Goal: Task Accomplishment & Management: Use online tool/utility

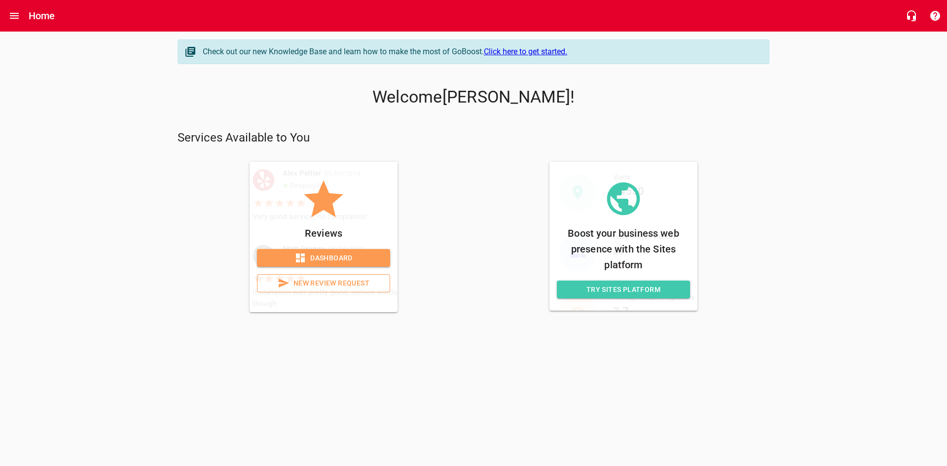
click at [522, 51] on link "Click here to get started." at bounding box center [525, 51] width 83 height 9
click at [293, 251] on link "Dashboard" at bounding box center [323, 258] width 133 height 18
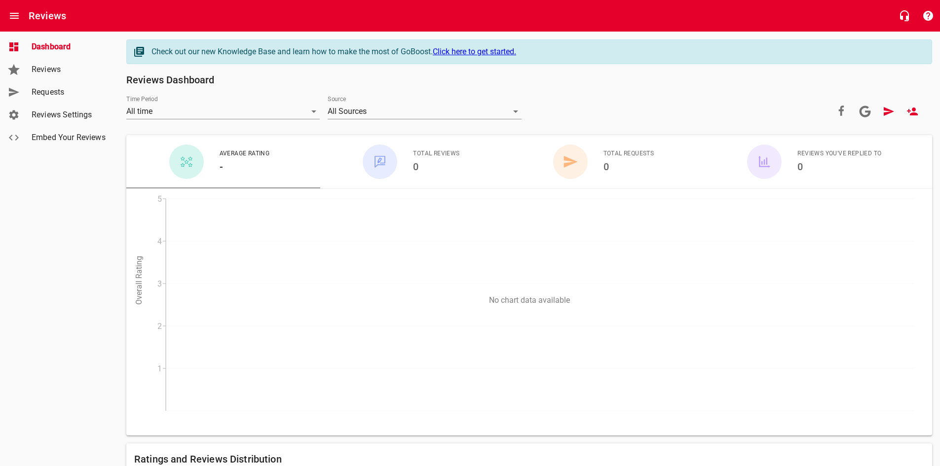
click at [66, 70] on span "Reviews" at bounding box center [69, 70] width 75 height 12
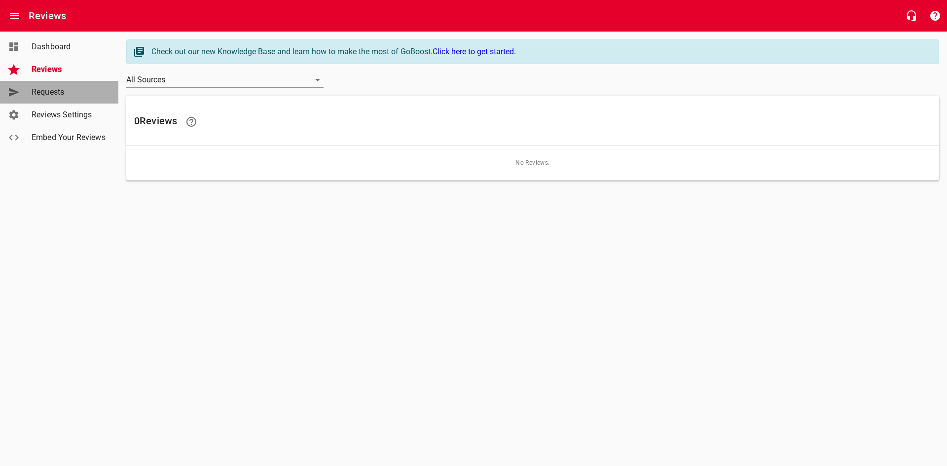
click at [67, 88] on span "Requests" at bounding box center [69, 92] width 75 height 12
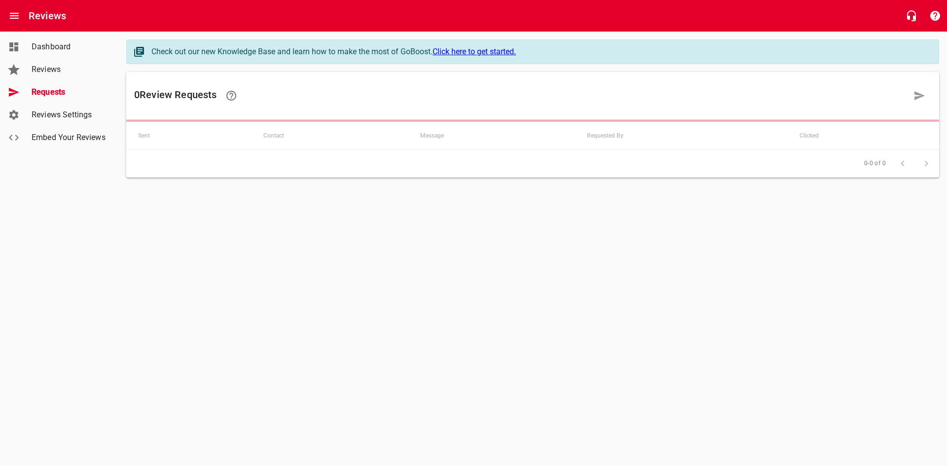
click at [70, 109] on span "Reviews Settings" at bounding box center [69, 115] width 75 height 12
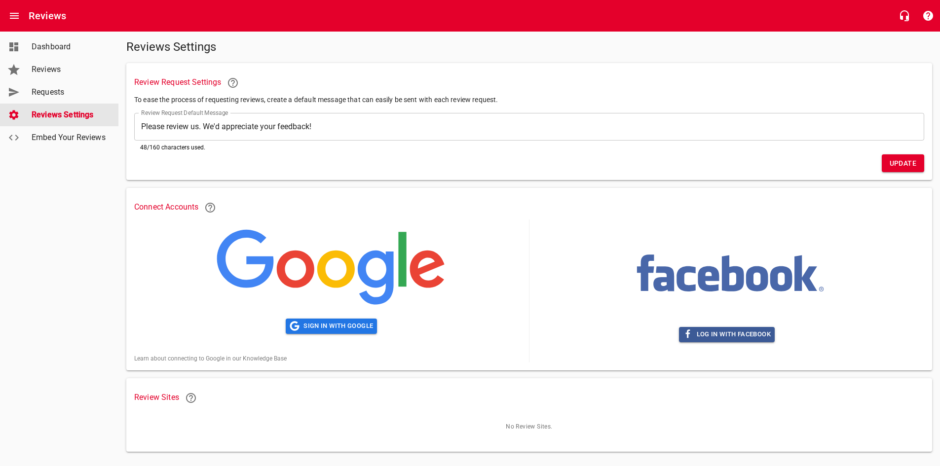
scroll to position [48, 0]
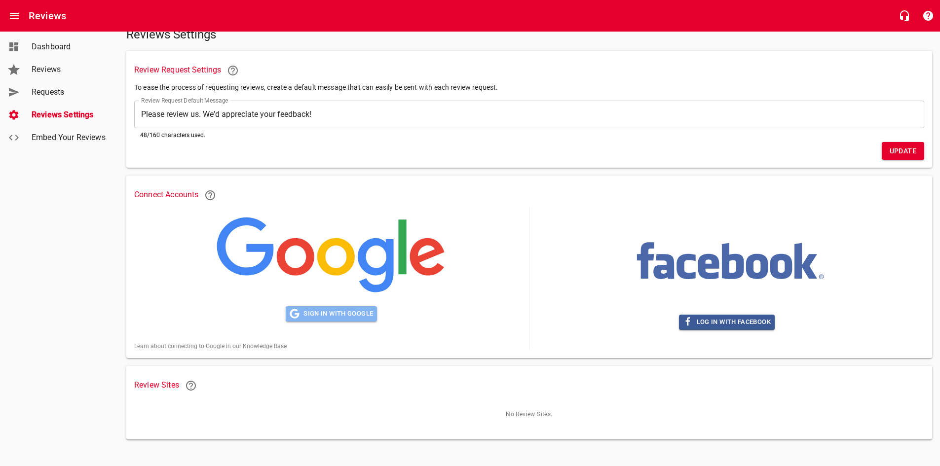
click at [310, 314] on span "Sign in with Google" at bounding box center [331, 313] width 83 height 11
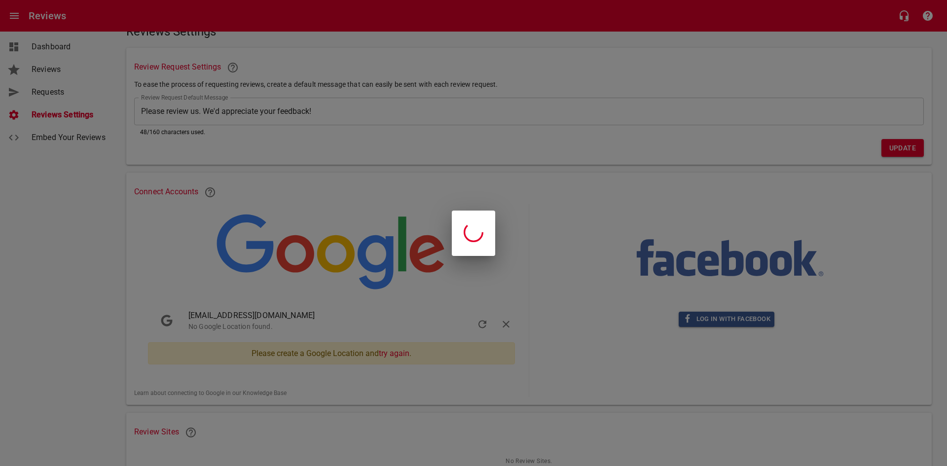
click at [430, 179] on div at bounding box center [473, 233] width 947 height 466
click at [425, 318] on div at bounding box center [473, 233] width 947 height 466
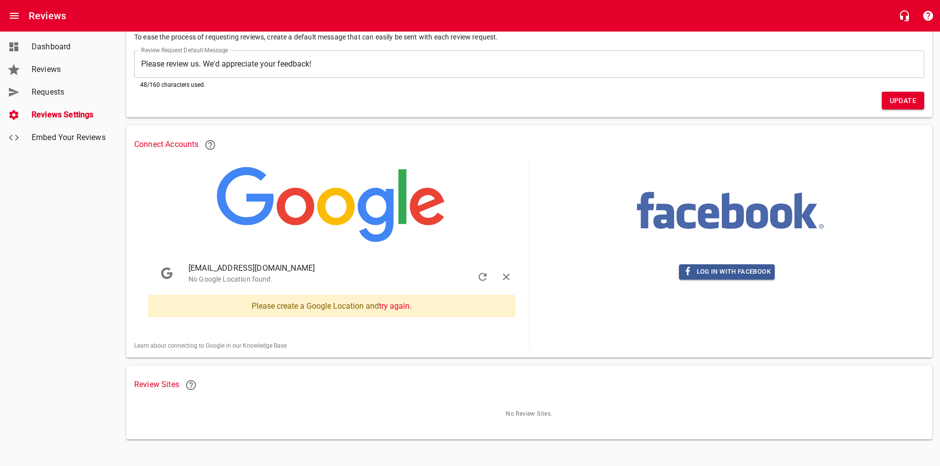
scroll to position [99, 0]
click at [398, 306] on link "try again" at bounding box center [394, 306] width 31 height 9
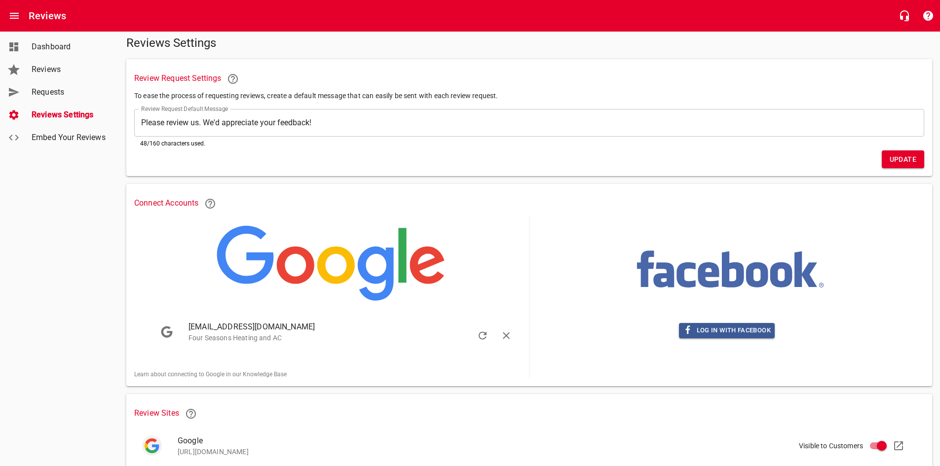
scroll to position [75, 0]
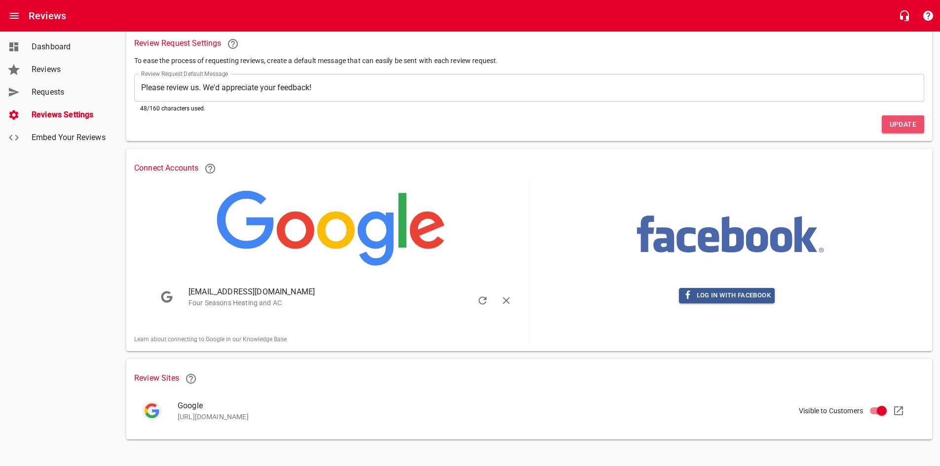
click at [903, 125] on span "Update" at bounding box center [903, 124] width 27 height 12
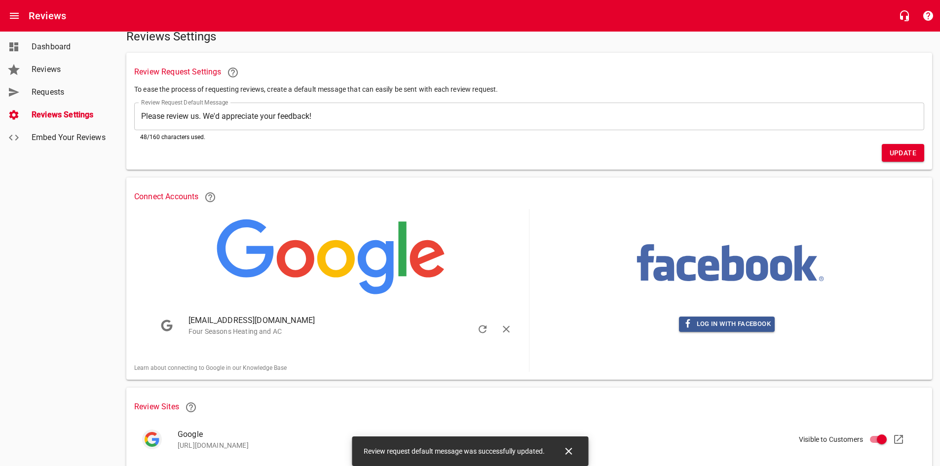
scroll to position [0, 0]
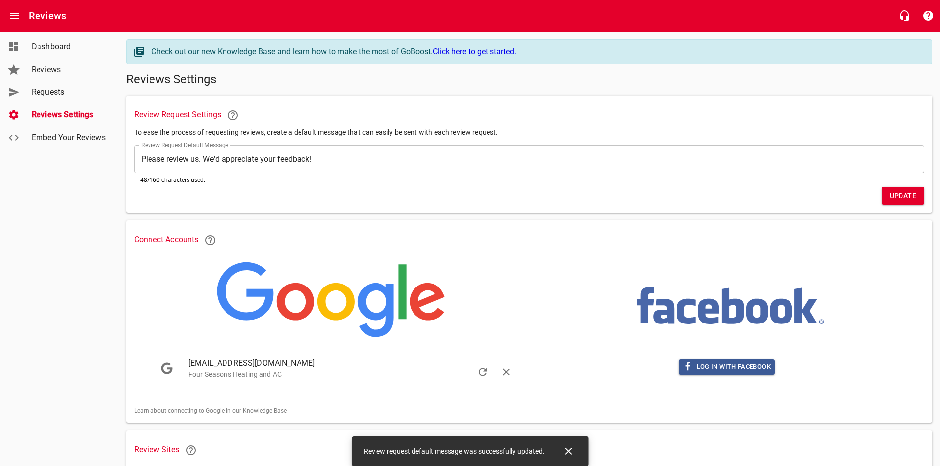
click at [489, 50] on link "Click here to get started." at bounding box center [474, 51] width 83 height 9
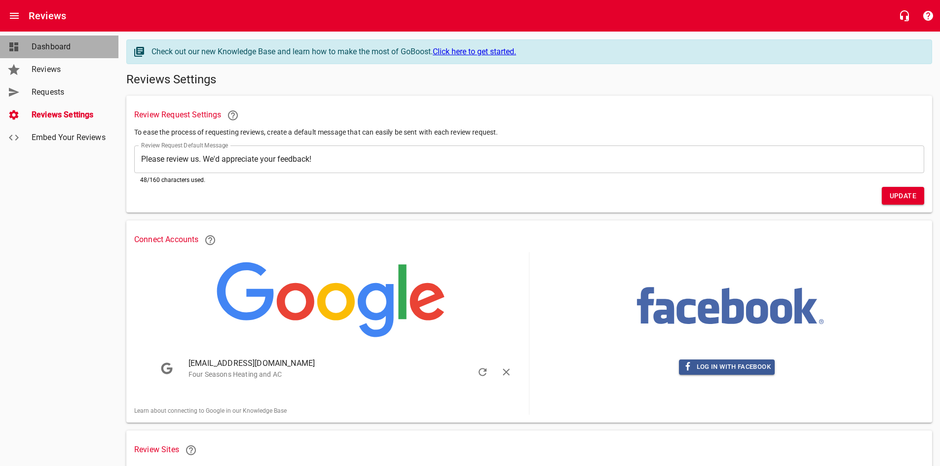
click at [25, 40] on link "Dashboard" at bounding box center [59, 47] width 118 height 23
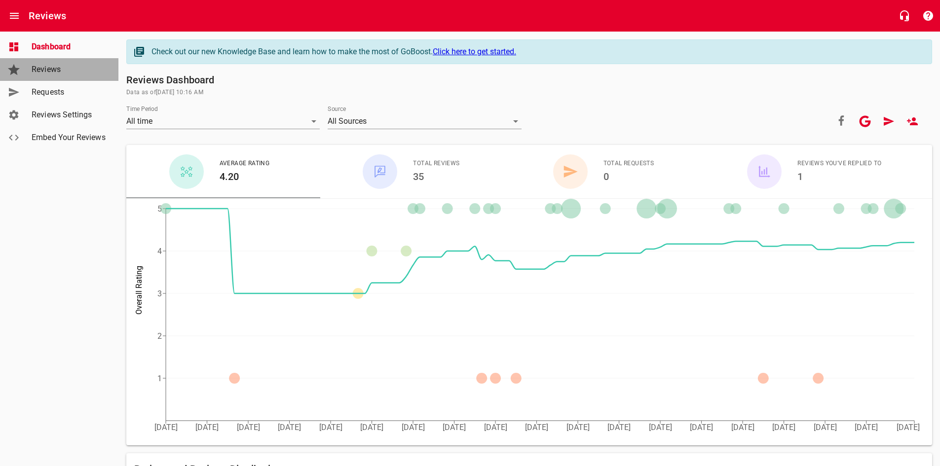
click at [45, 68] on span "Reviews" at bounding box center [69, 70] width 75 height 12
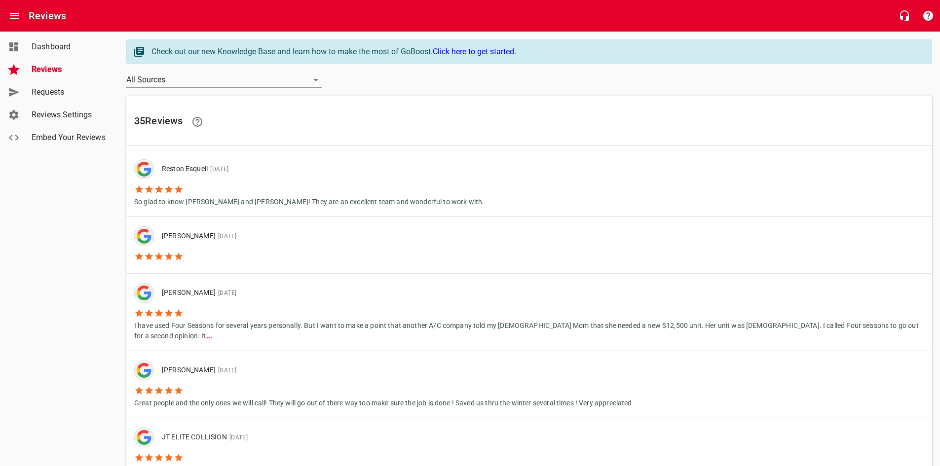
click at [46, 93] on span "Requests" at bounding box center [69, 92] width 75 height 12
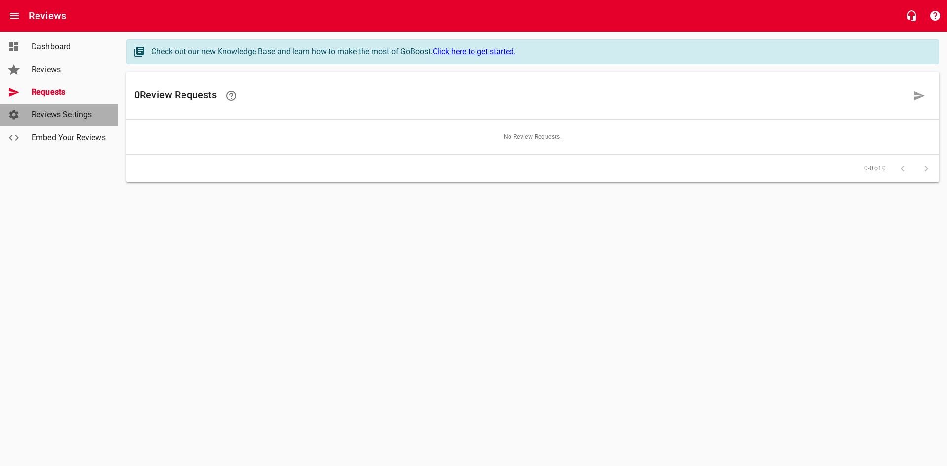
click at [50, 114] on span "Reviews Settings" at bounding box center [69, 115] width 75 height 12
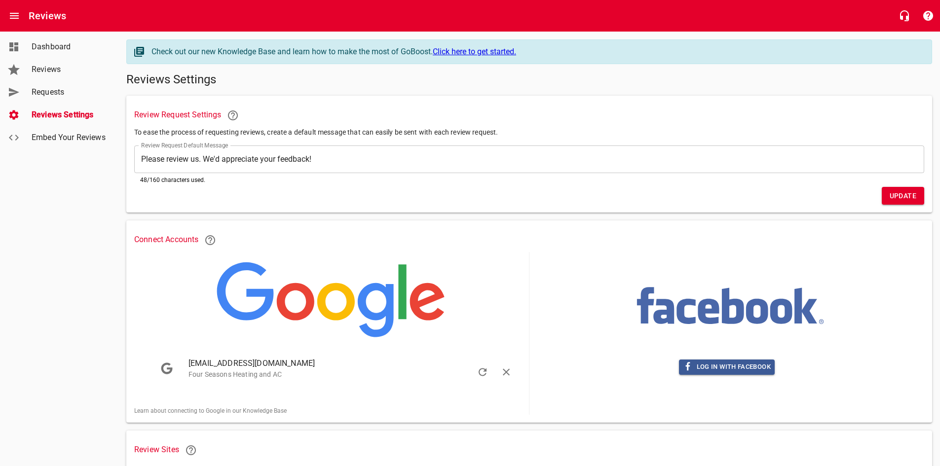
click at [467, 51] on link "Click here to get started." at bounding box center [474, 51] width 83 height 9
click at [59, 47] on span "Dashboard" at bounding box center [69, 47] width 75 height 12
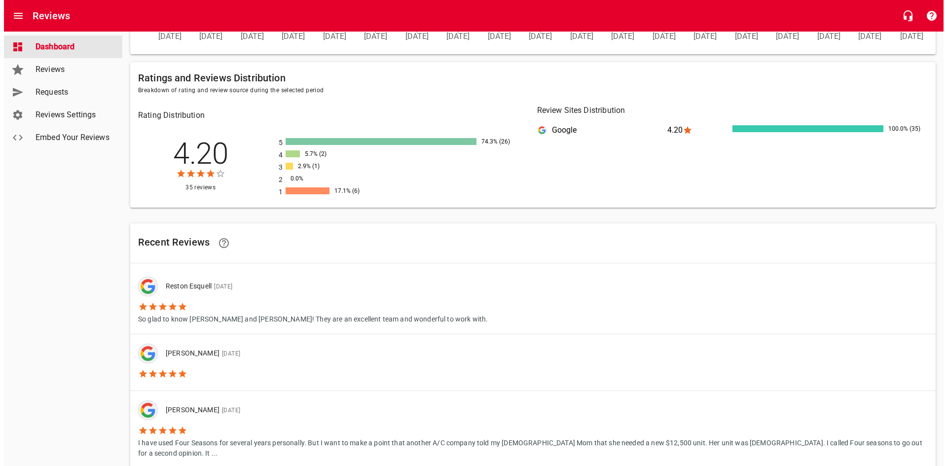
scroll to position [592, 0]
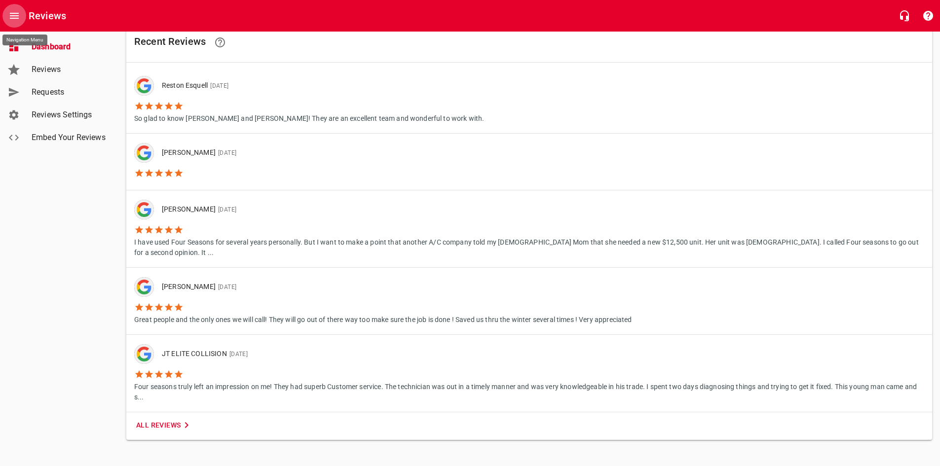
click at [16, 13] on icon "Open drawer" at bounding box center [14, 16] width 9 height 6
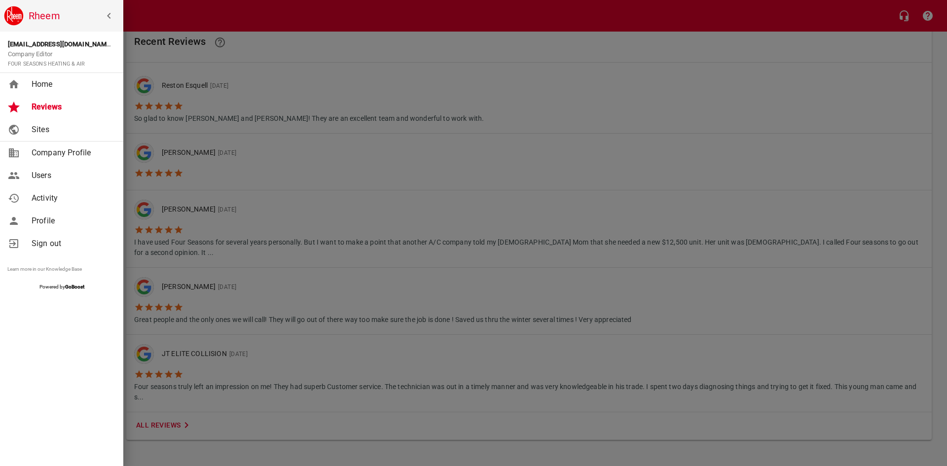
click at [38, 81] on span "Home" at bounding box center [72, 84] width 80 height 12
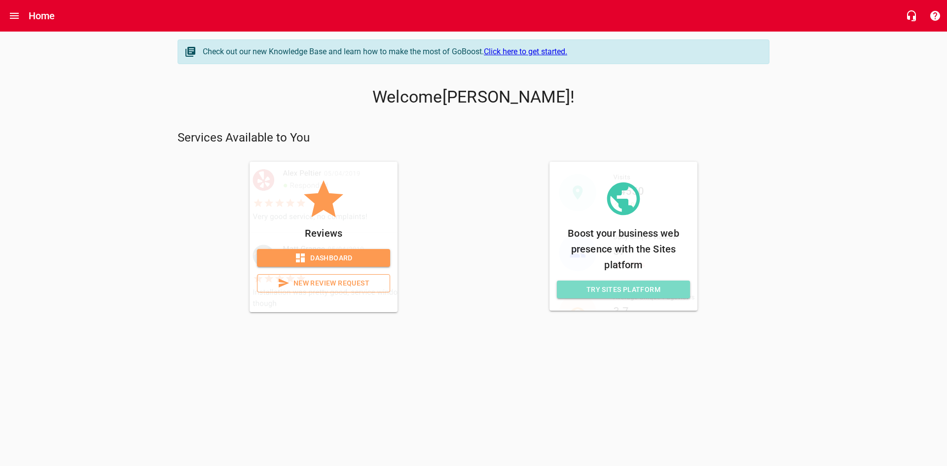
click at [625, 298] on link "Try Sites Platform" at bounding box center [623, 290] width 133 height 18
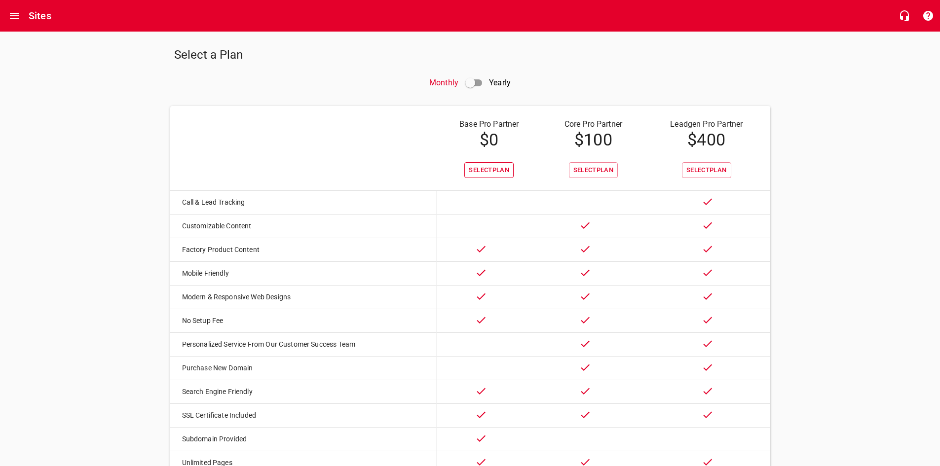
click at [470, 169] on span "Select Plan" at bounding box center [489, 170] width 40 height 11
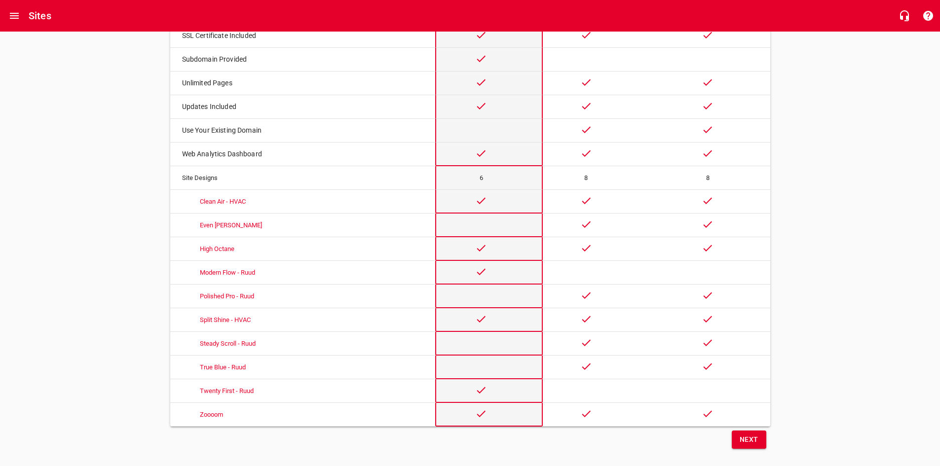
scroll to position [400, 0]
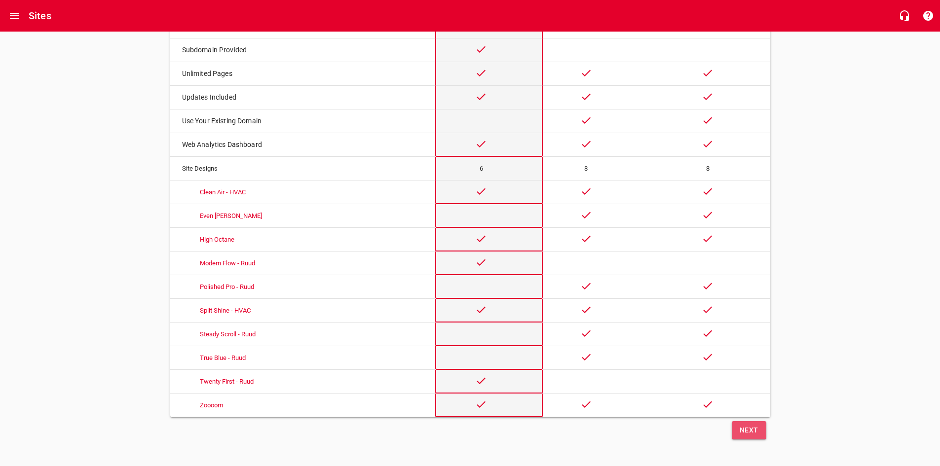
click at [741, 432] on span "Next" at bounding box center [749, 430] width 19 height 12
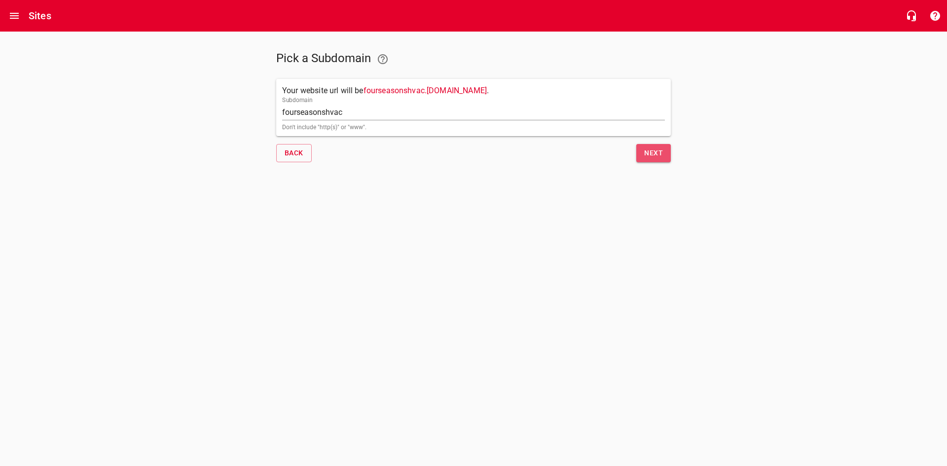
click at [649, 154] on span "Next" at bounding box center [653, 153] width 19 height 12
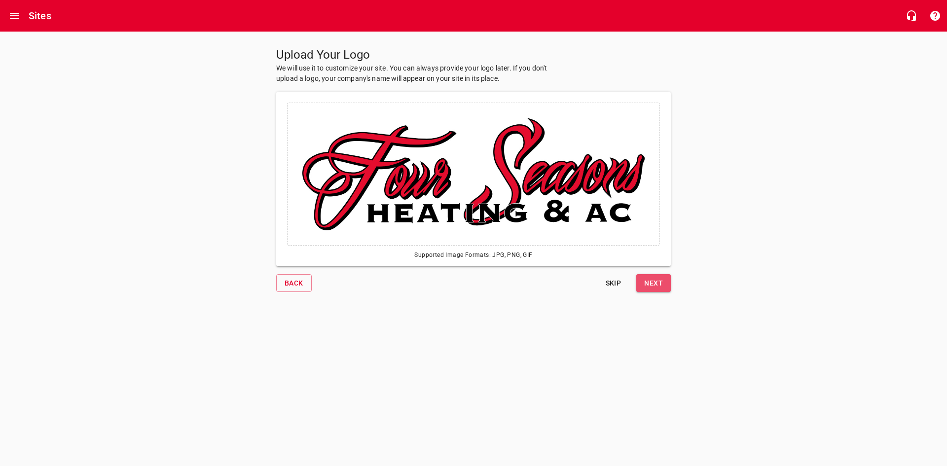
click at [666, 275] on button "Next" at bounding box center [654, 283] width 35 height 18
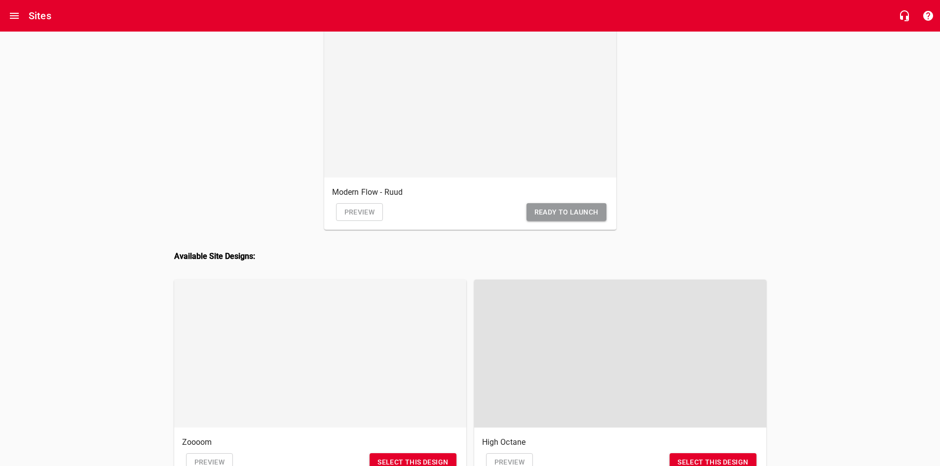
scroll to position [99, 0]
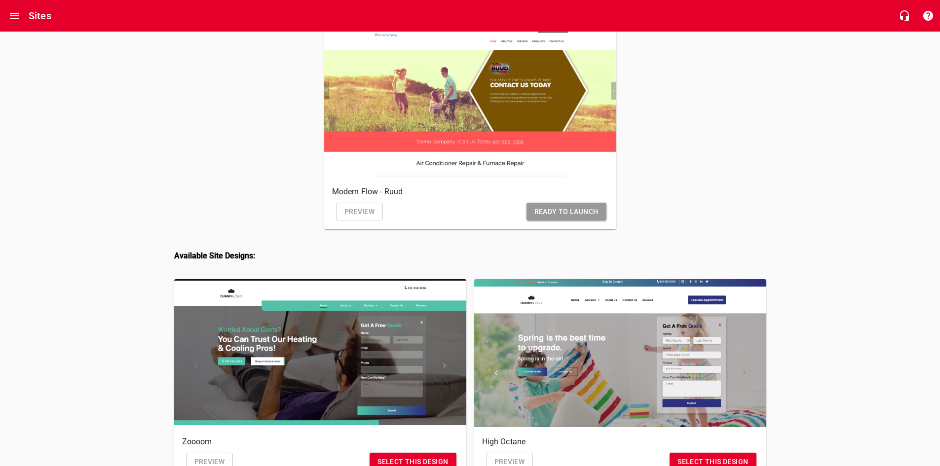
click at [581, 216] on span "Ready to Launch" at bounding box center [566, 212] width 64 height 12
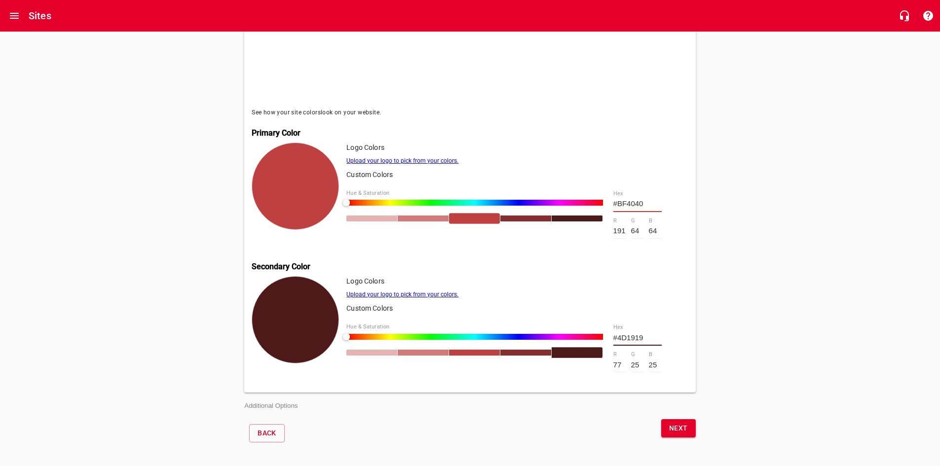
scroll to position [298, 0]
click at [680, 422] on span "Next" at bounding box center [678, 428] width 19 height 12
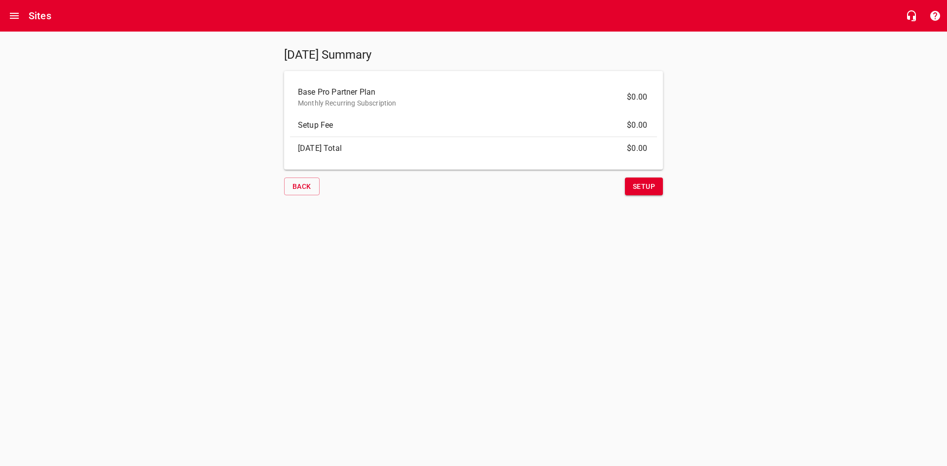
click at [641, 186] on span "Setup" at bounding box center [644, 187] width 22 height 12
click at [642, 189] on span "Setup" at bounding box center [644, 187] width 22 height 12
click at [651, 188] on span "Setup" at bounding box center [644, 187] width 22 height 12
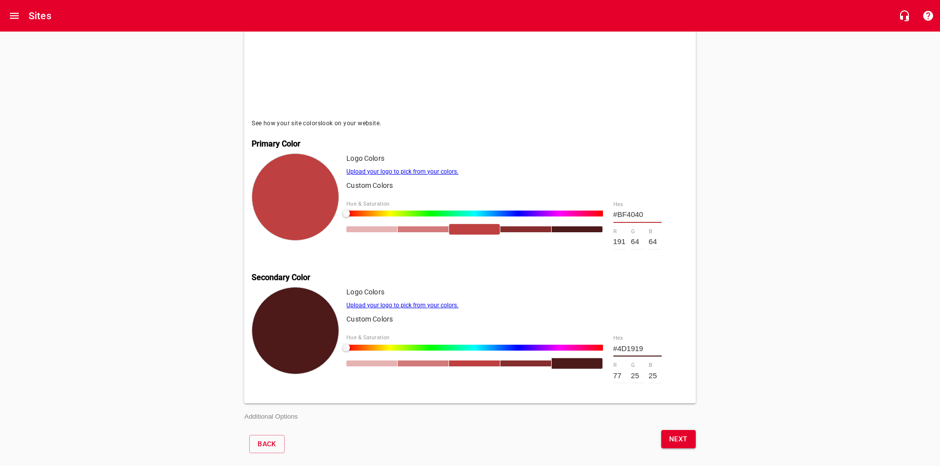
scroll to position [298, 0]
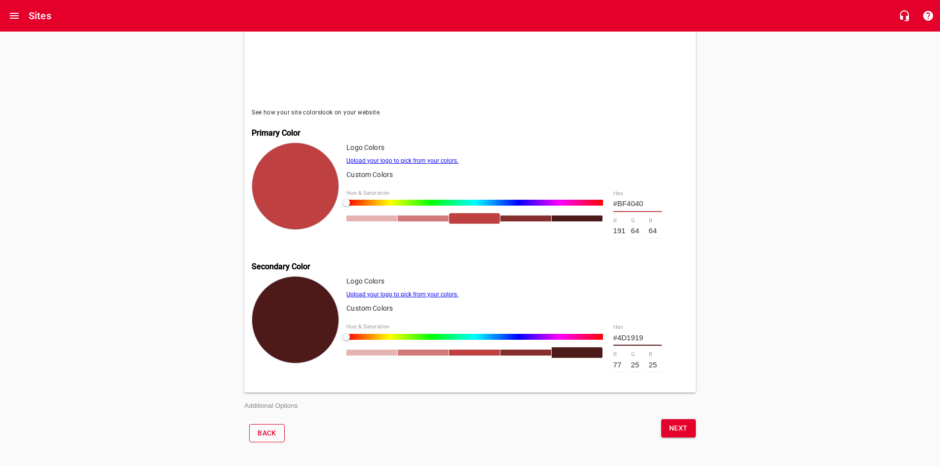
click at [257, 431] on button "Back" at bounding box center [267, 433] width 36 height 18
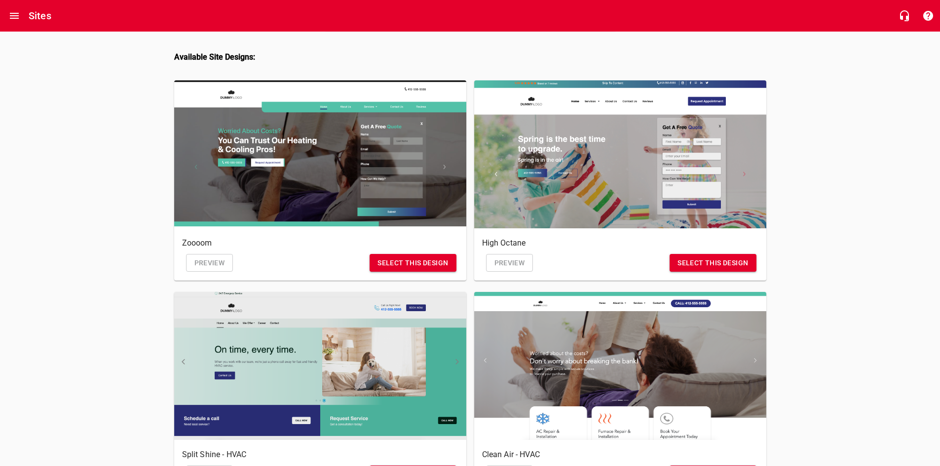
scroll to position [594, 0]
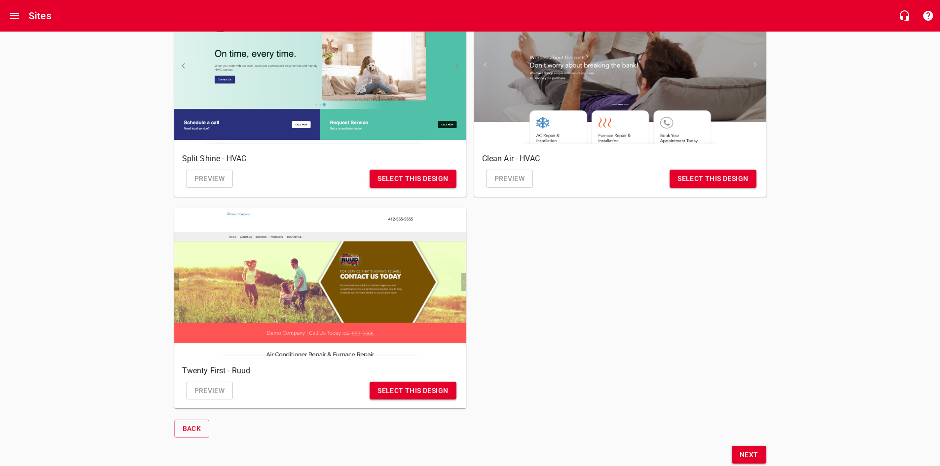
click at [409, 389] on span "Select this design" at bounding box center [413, 391] width 71 height 12
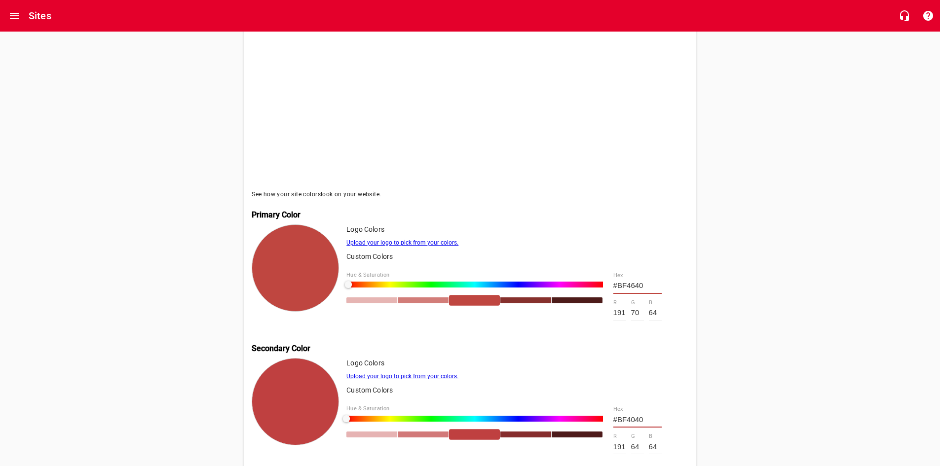
scroll to position [296, 0]
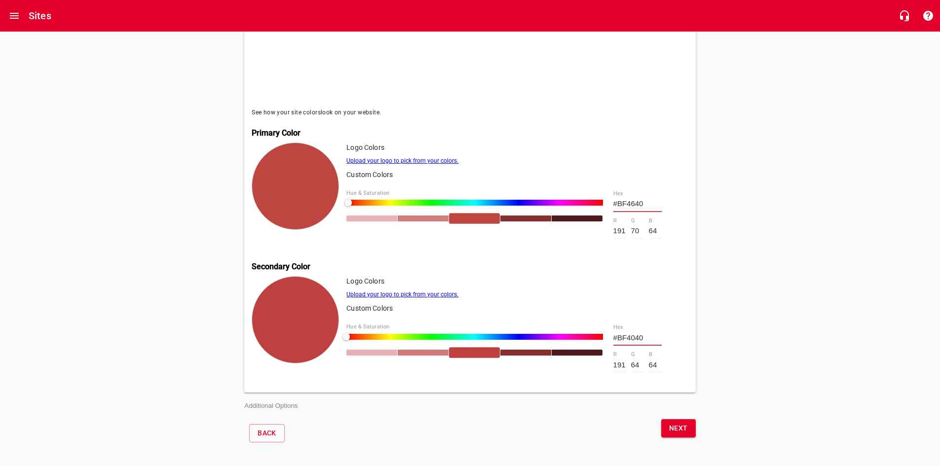
click at [407, 293] on link "Upload your logo to pick from your colors." at bounding box center [402, 294] width 112 height 7
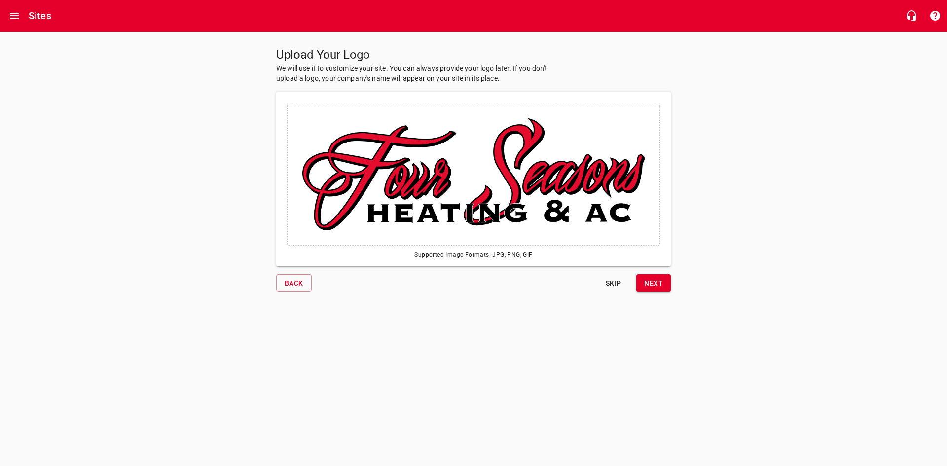
click at [648, 289] on span "Next" at bounding box center [653, 283] width 19 height 12
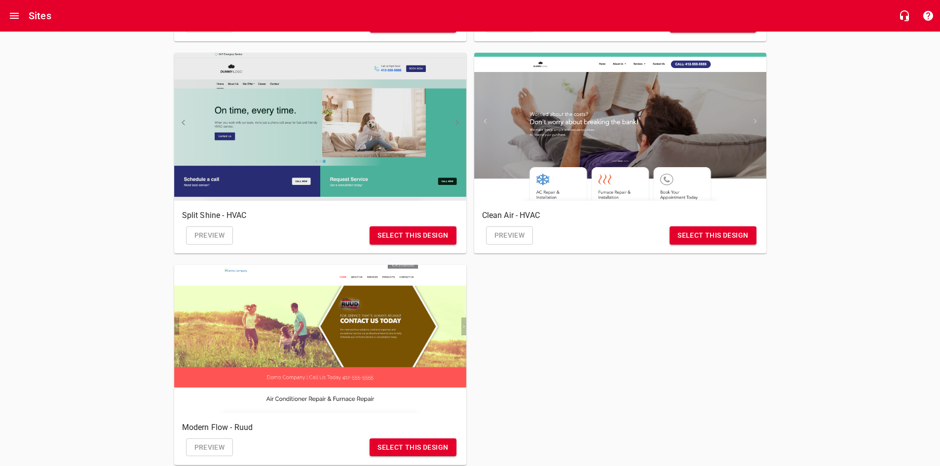
scroll to position [592, 0]
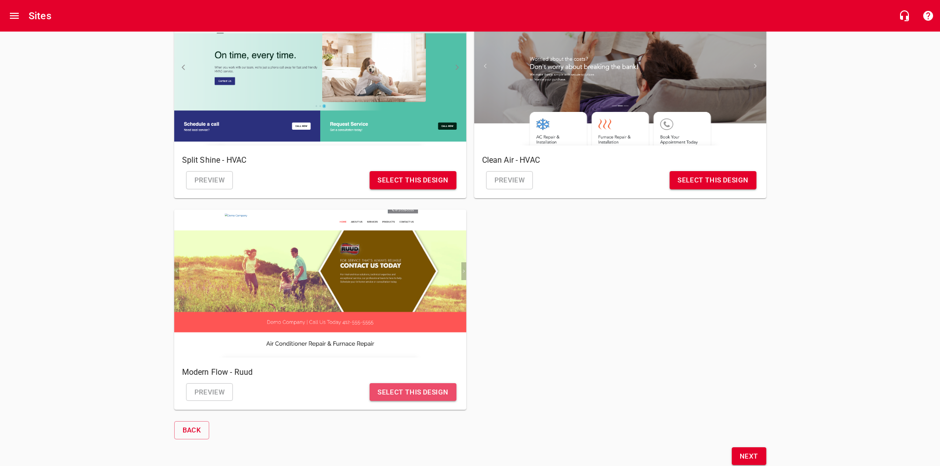
click at [413, 396] on span "Select this design" at bounding box center [413, 392] width 71 height 12
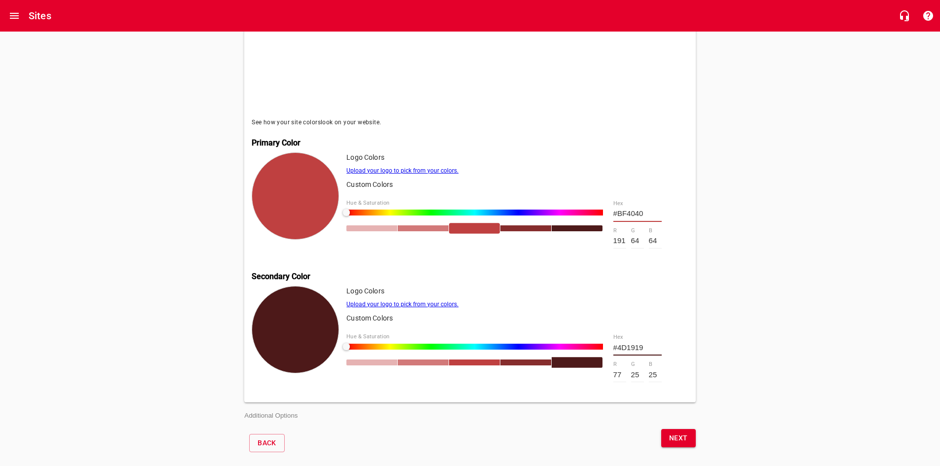
scroll to position [298, 0]
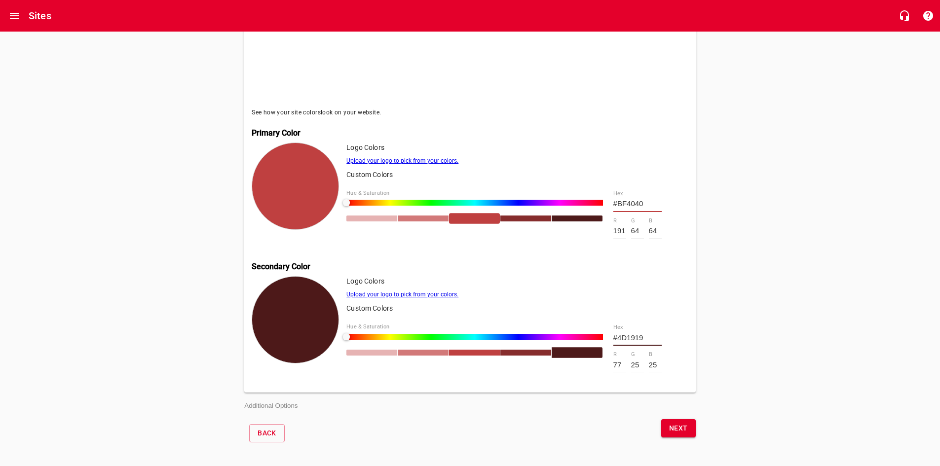
click at [676, 430] on span "Next" at bounding box center [678, 428] width 19 height 12
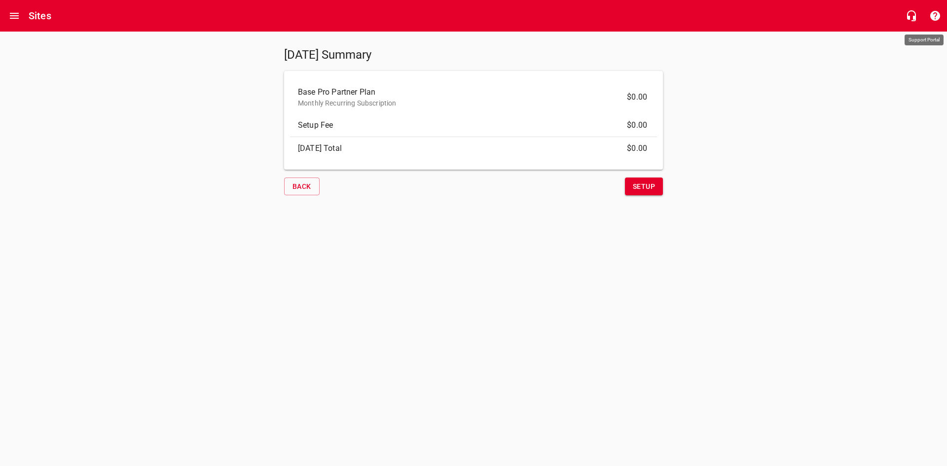
click at [940, 16] on icon "button" at bounding box center [936, 16] width 10 height 10
click at [18, 15] on icon "Open drawer" at bounding box center [14, 16] width 12 height 12
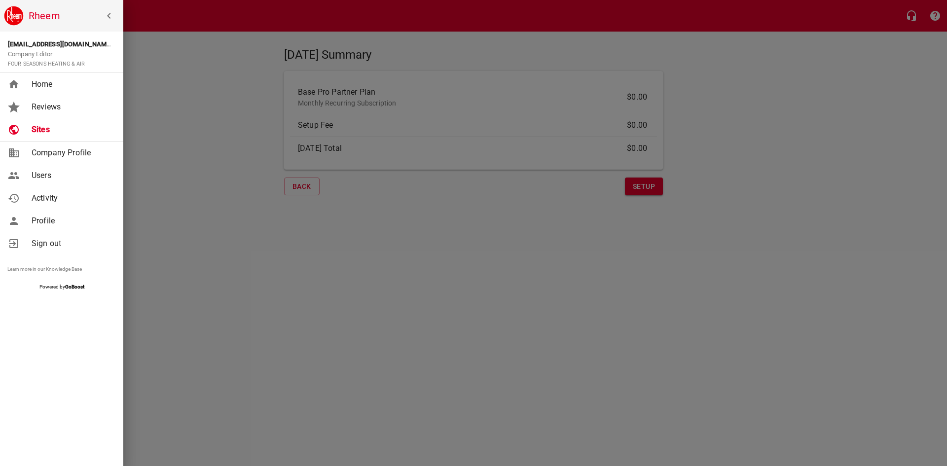
click at [39, 176] on span "Users" at bounding box center [72, 176] width 80 height 12
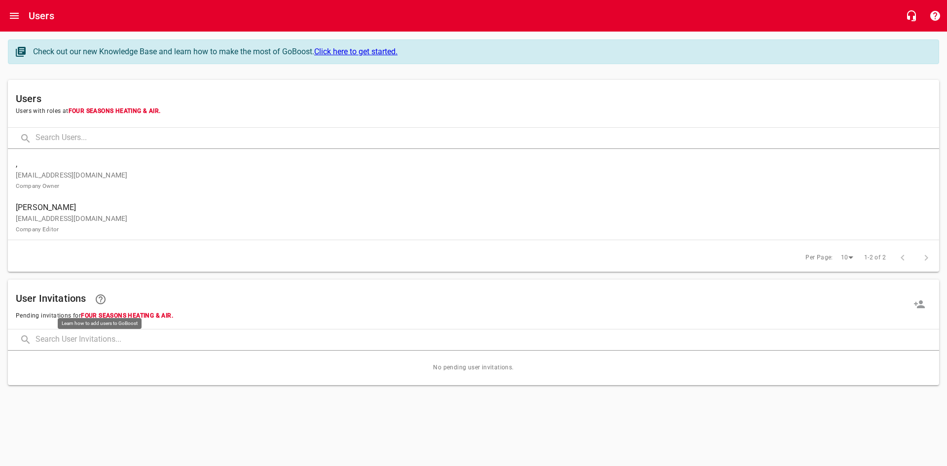
click at [100, 301] on icon at bounding box center [101, 300] width 12 height 12
click at [6, 15] on button "Open drawer" at bounding box center [14, 16] width 24 height 24
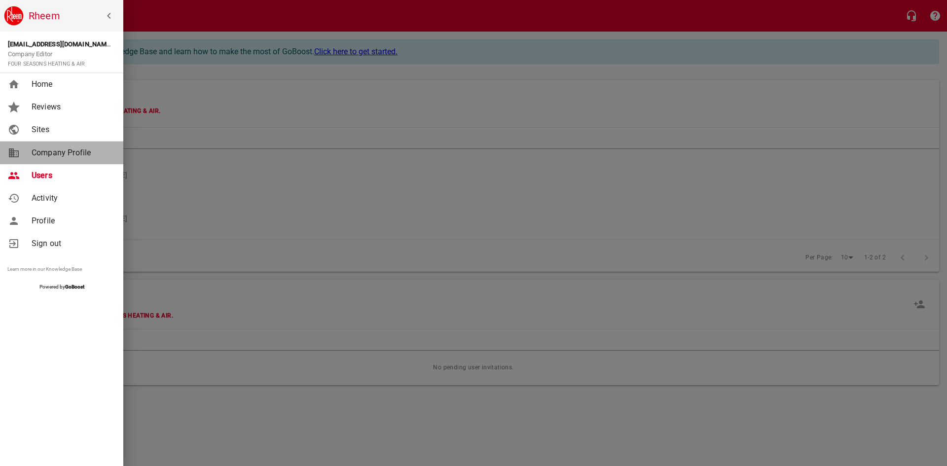
click at [44, 155] on span "Company Profile" at bounding box center [72, 153] width 80 height 12
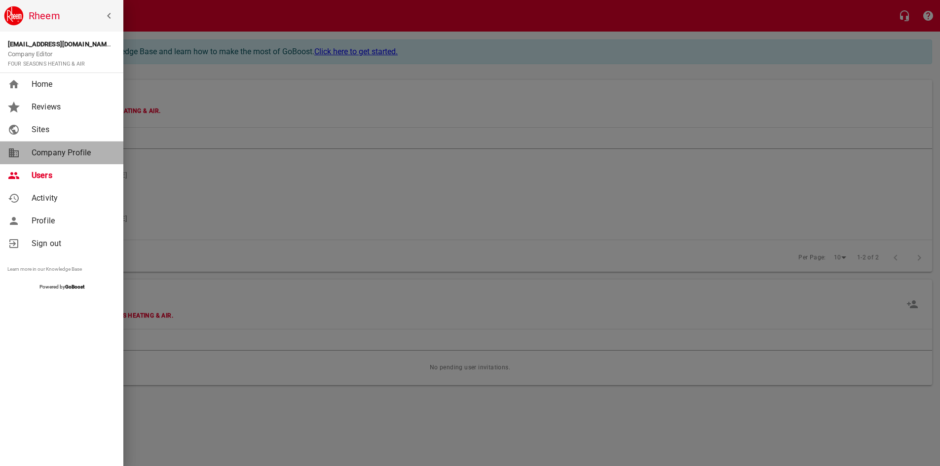
select select "[US_STATE]"
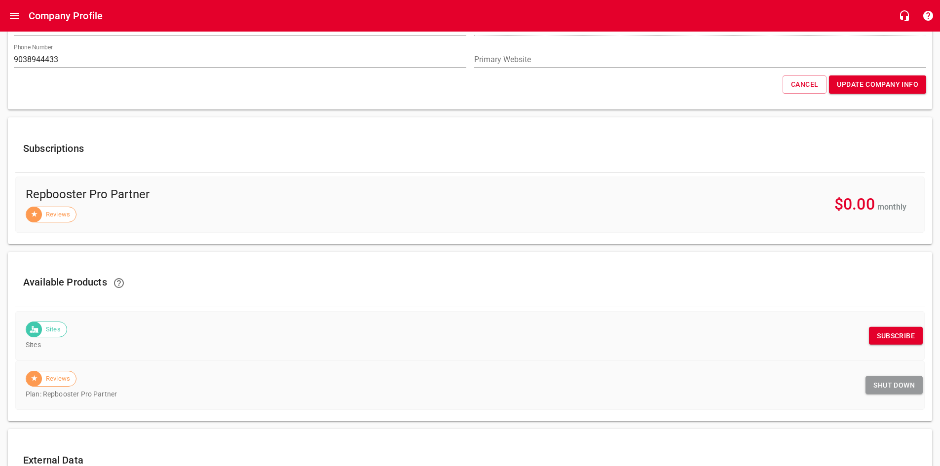
scroll to position [197, 0]
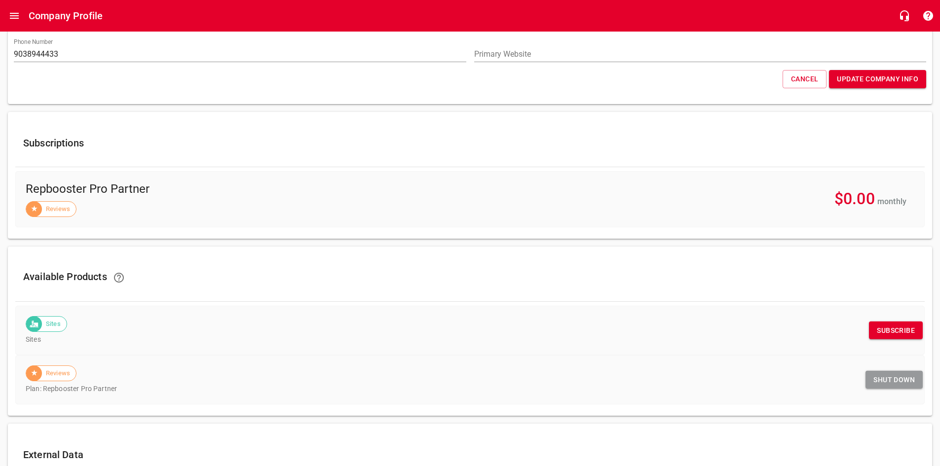
click at [889, 331] on span "Subscribe" at bounding box center [896, 331] width 38 height 12
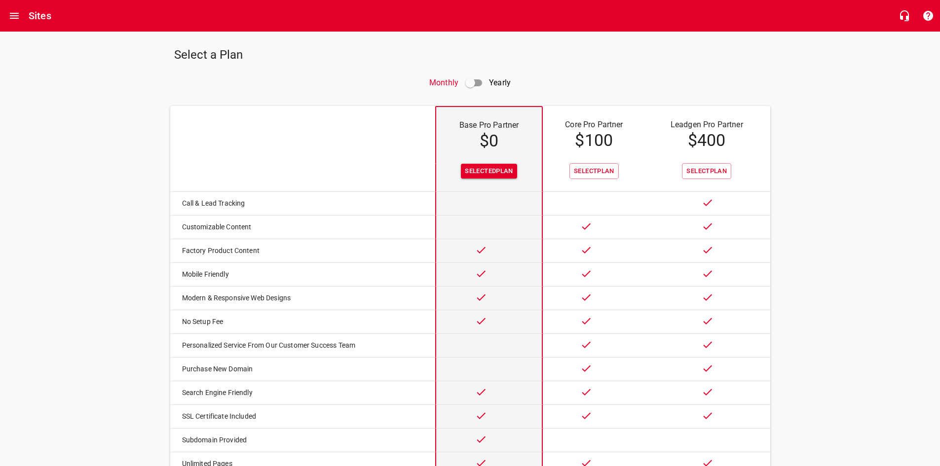
click at [480, 83] on input "checkbox" at bounding box center [470, 83] width 24 height 24
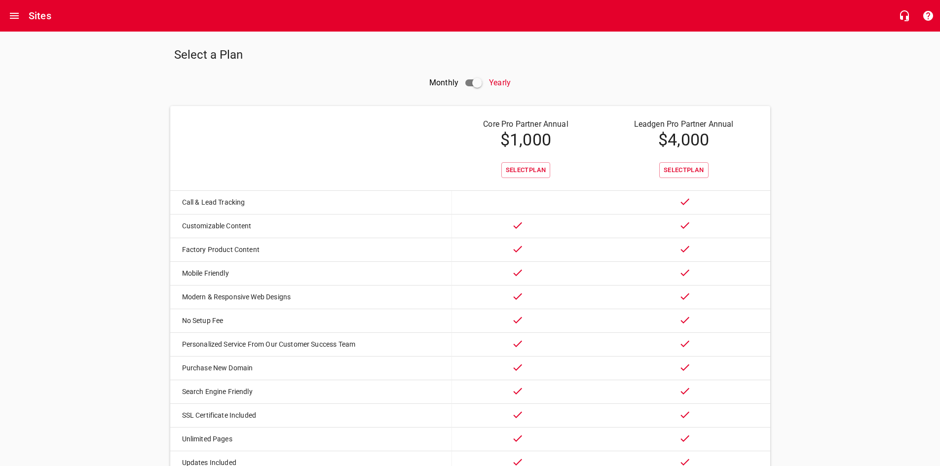
click at [467, 83] on input "checkbox" at bounding box center [477, 83] width 24 height 24
checkbox input "false"
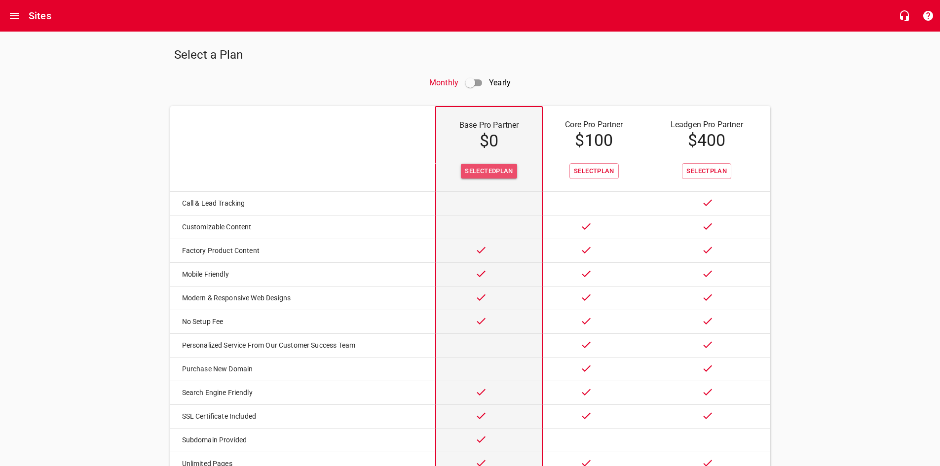
click at [483, 166] on span "Selected Plan" at bounding box center [489, 171] width 48 height 11
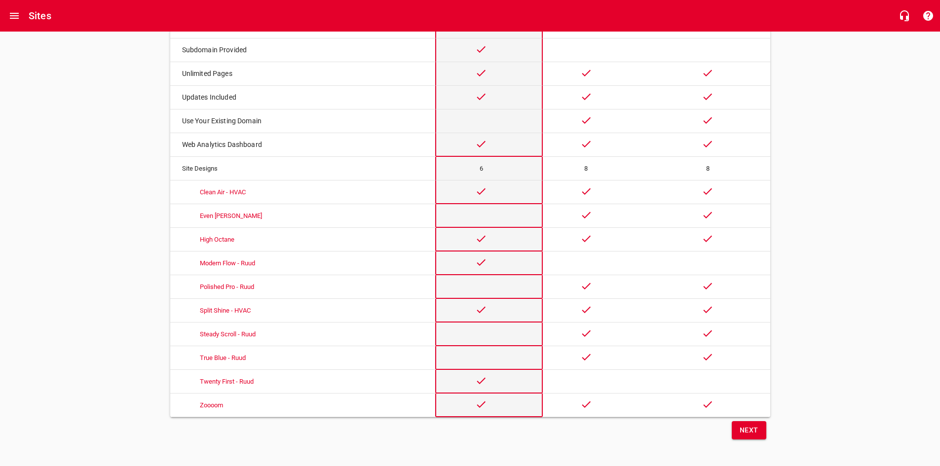
scroll to position [395, 0]
click at [741, 435] on span "Next" at bounding box center [749, 430] width 19 height 12
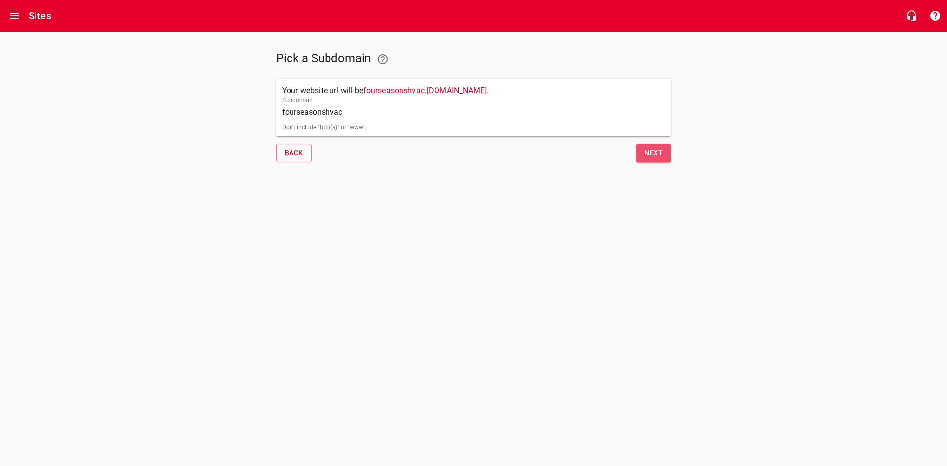
click at [644, 151] on button "Next" at bounding box center [654, 153] width 35 height 18
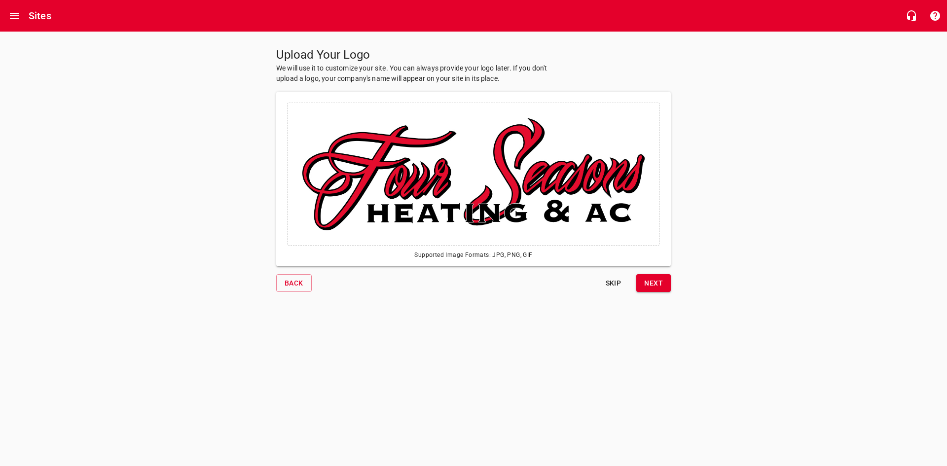
click at [663, 284] on span "Next" at bounding box center [653, 283] width 19 height 12
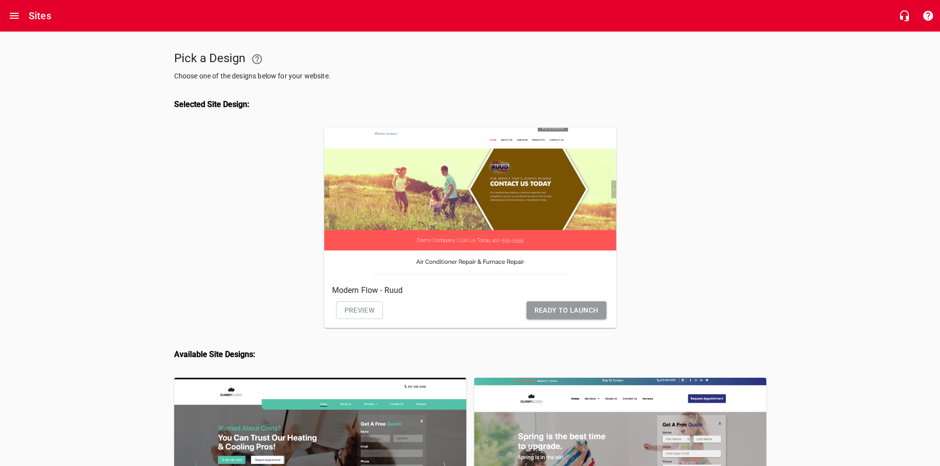
click at [561, 305] on span "Ready to Launch" at bounding box center [566, 310] width 64 height 12
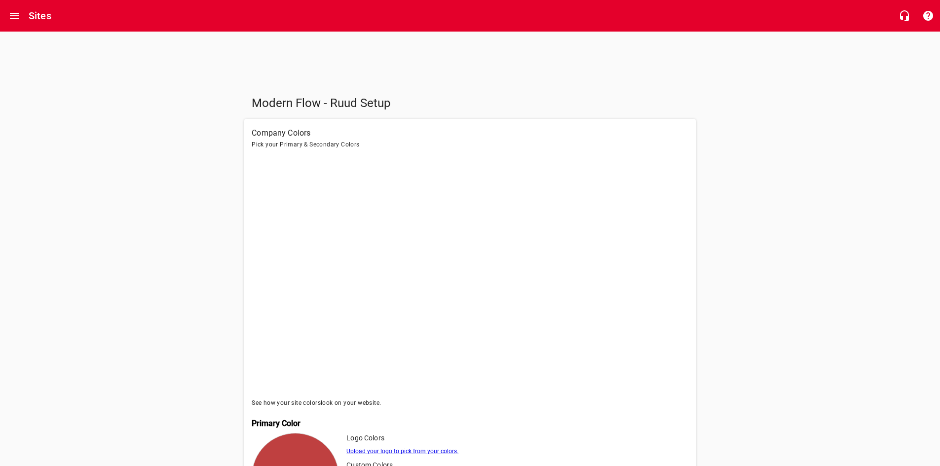
click at [292, 142] on span "Pick your Primary & Secondary Colors" at bounding box center [470, 145] width 436 height 10
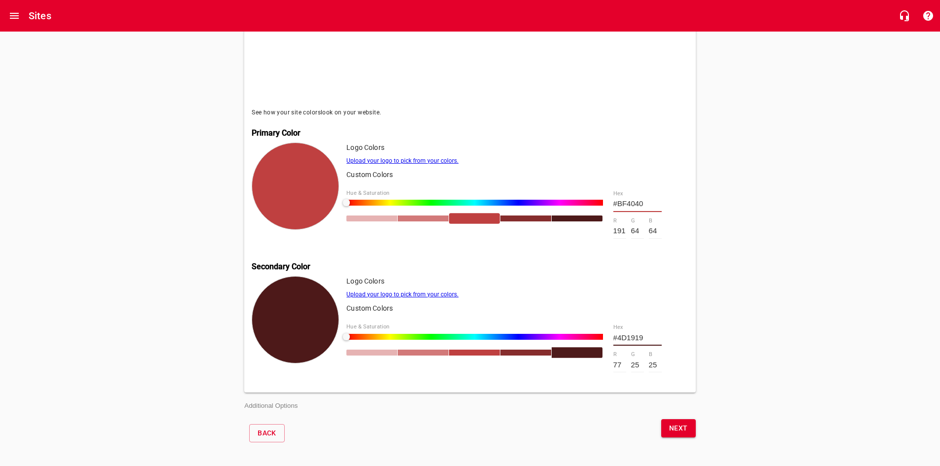
click at [677, 432] on span "Next" at bounding box center [678, 428] width 19 height 12
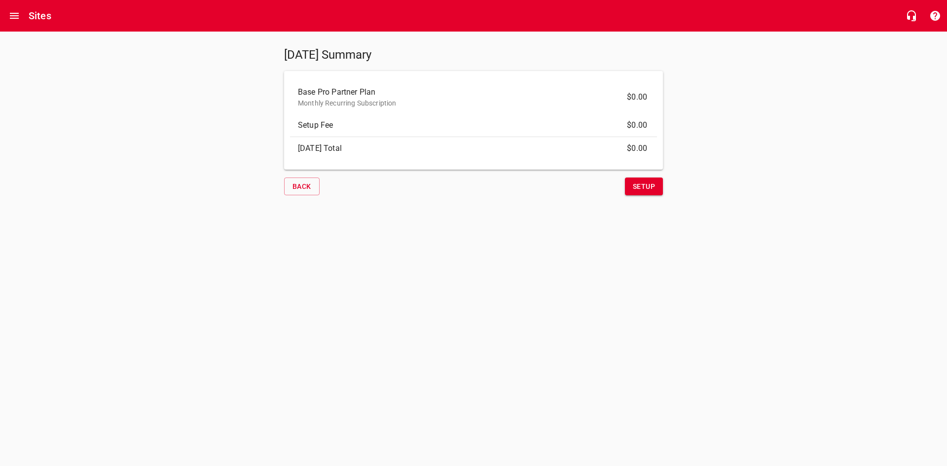
click at [633, 183] on span "Setup" at bounding box center [644, 187] width 22 height 12
click at [654, 189] on span "Setup" at bounding box center [644, 187] width 22 height 12
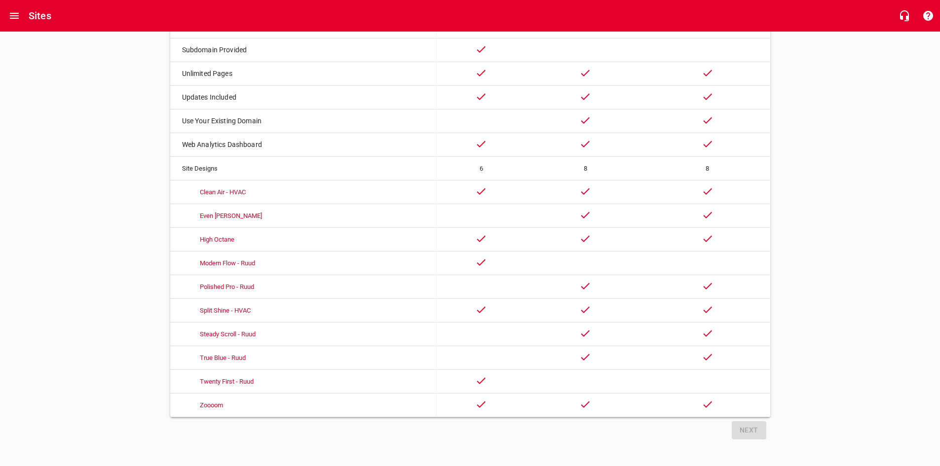
click at [487, 228] on td at bounding box center [489, 240] width 105 height 24
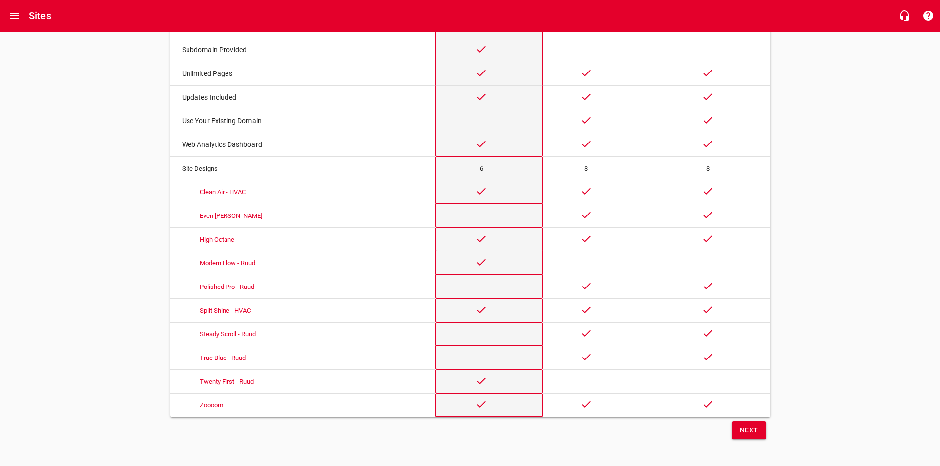
click at [752, 432] on span "Next" at bounding box center [749, 430] width 19 height 12
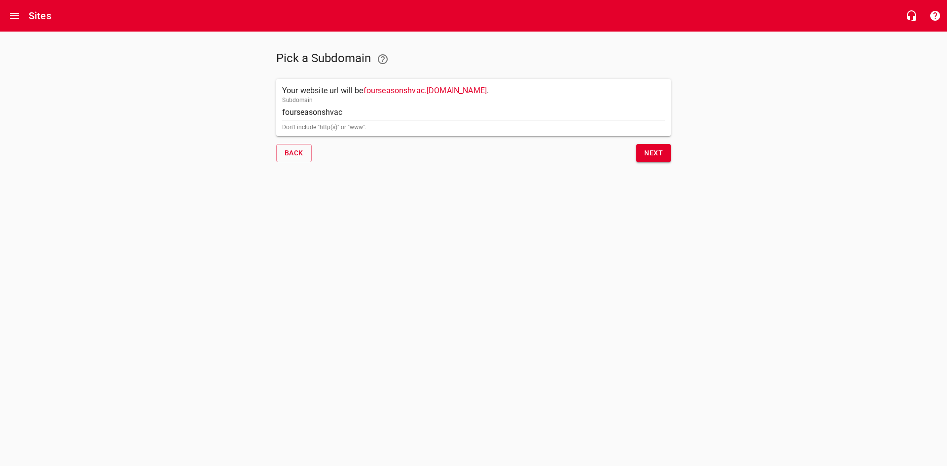
click at [644, 155] on button "Next" at bounding box center [654, 153] width 35 height 18
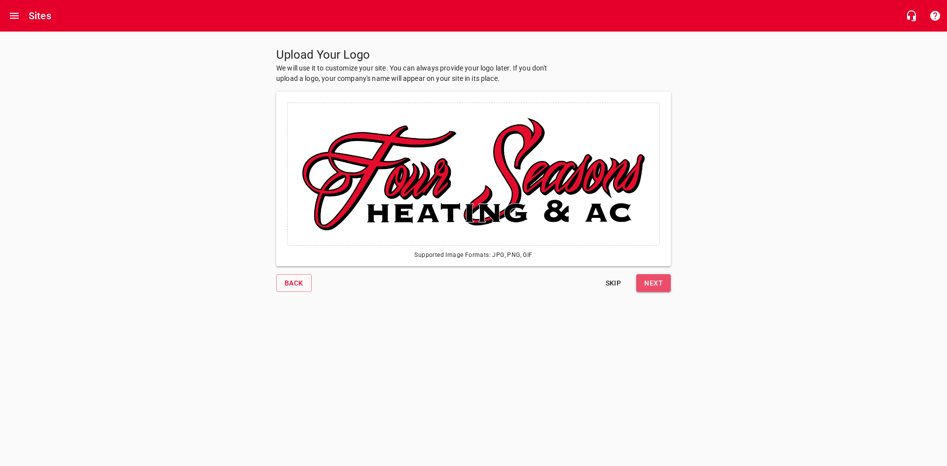
click at [647, 282] on span "Next" at bounding box center [653, 283] width 19 height 12
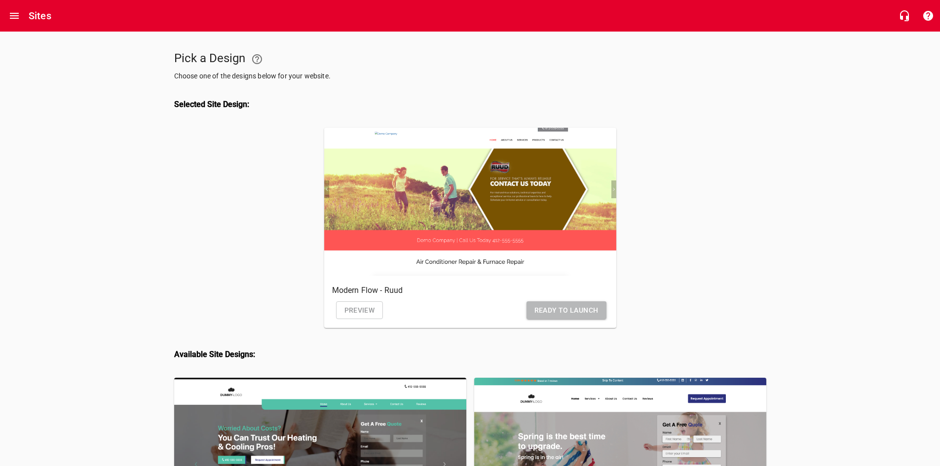
click at [536, 315] on span "Ready to Launch" at bounding box center [566, 310] width 64 height 12
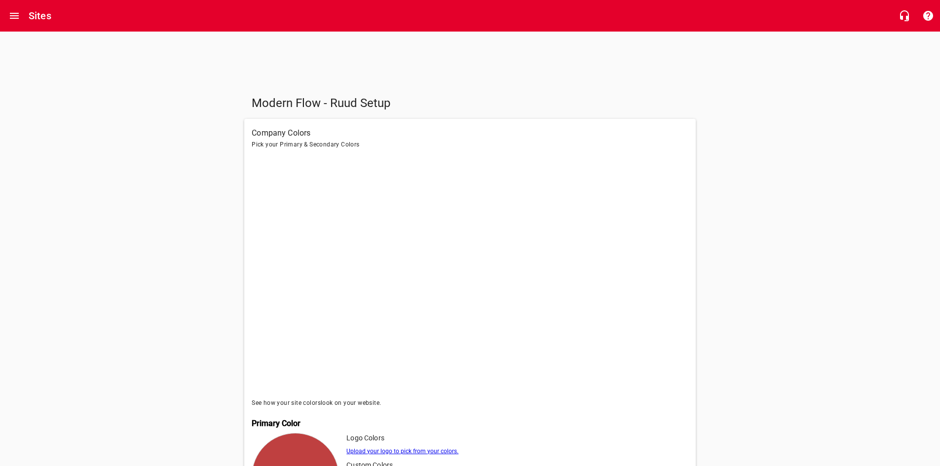
click at [333, 101] on h5 "Modern Flow - Ruud Setup" at bounding box center [469, 103] width 451 height 31
click at [297, 129] on h6 "Company Colors" at bounding box center [470, 133] width 436 height 14
click at [297, 130] on h6 "Company Colors" at bounding box center [470, 133] width 436 height 14
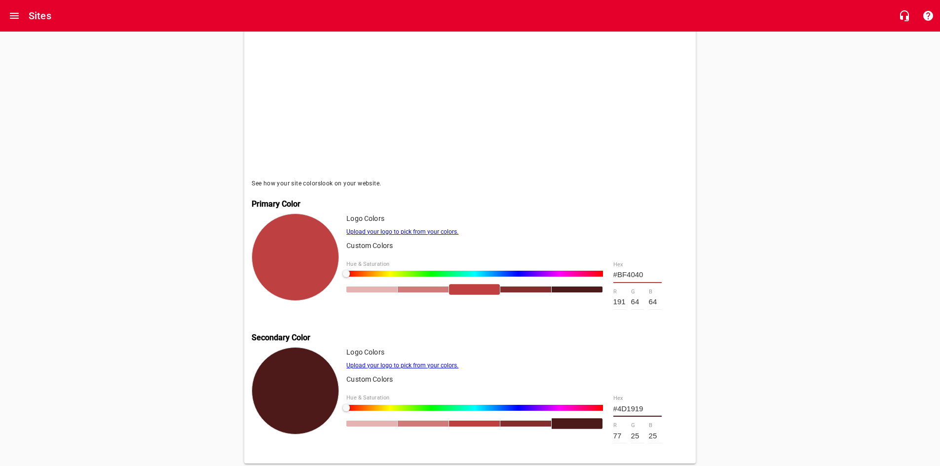
scroll to position [298, 0]
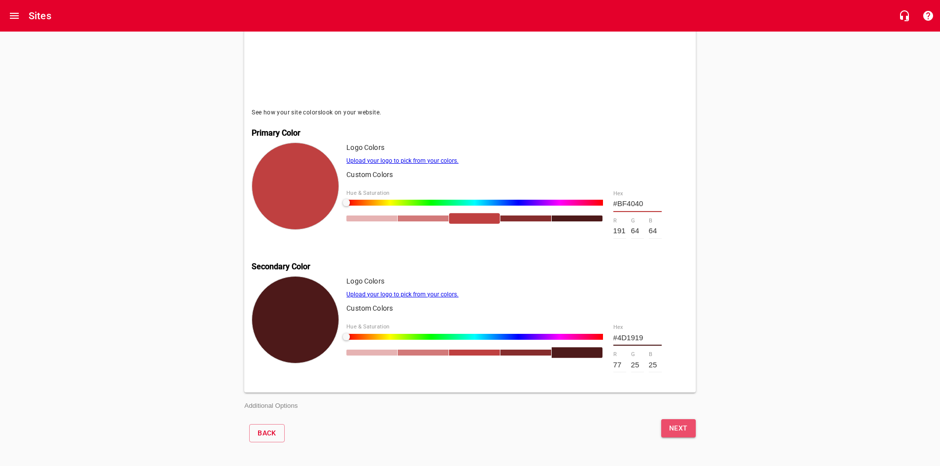
click at [679, 423] on span "Next" at bounding box center [678, 428] width 19 height 12
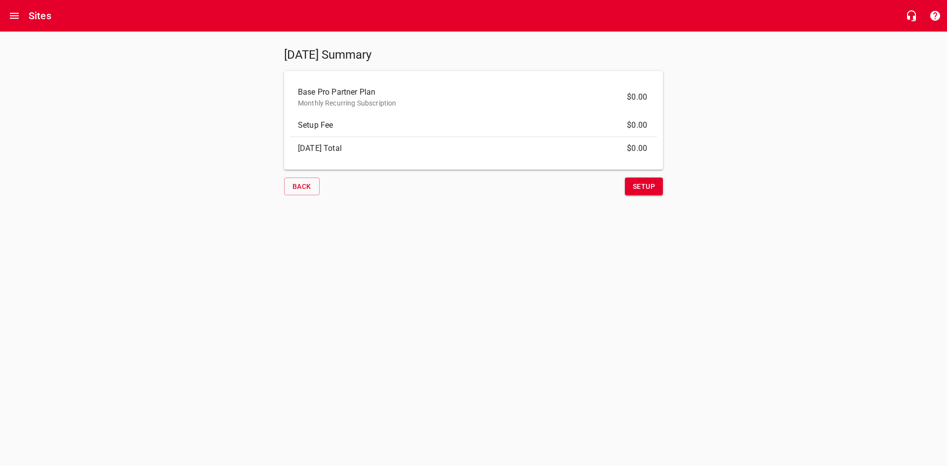
click at [652, 185] on span "Setup" at bounding box center [644, 187] width 22 height 12
click at [27, 10] on div "Sites" at bounding box center [473, 16] width 947 height 32
click at [14, 17] on icon "Open drawer" at bounding box center [14, 16] width 12 height 12
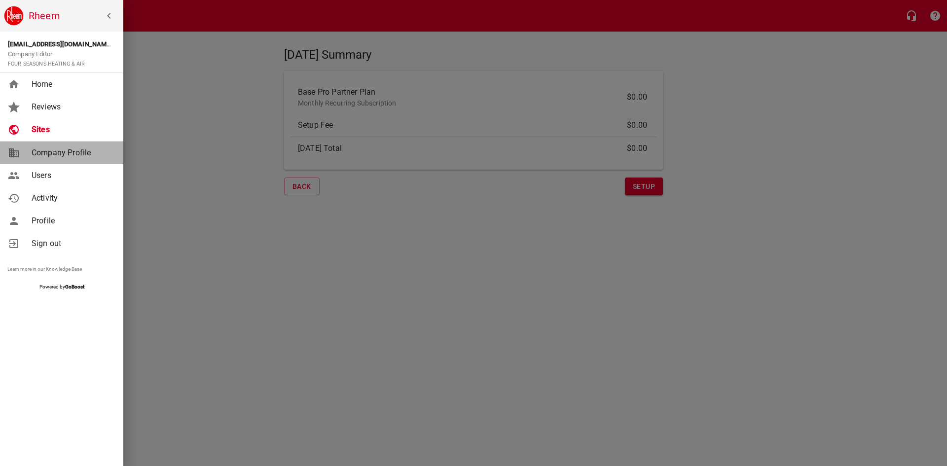
click at [72, 152] on span "Company Profile" at bounding box center [72, 153] width 80 height 12
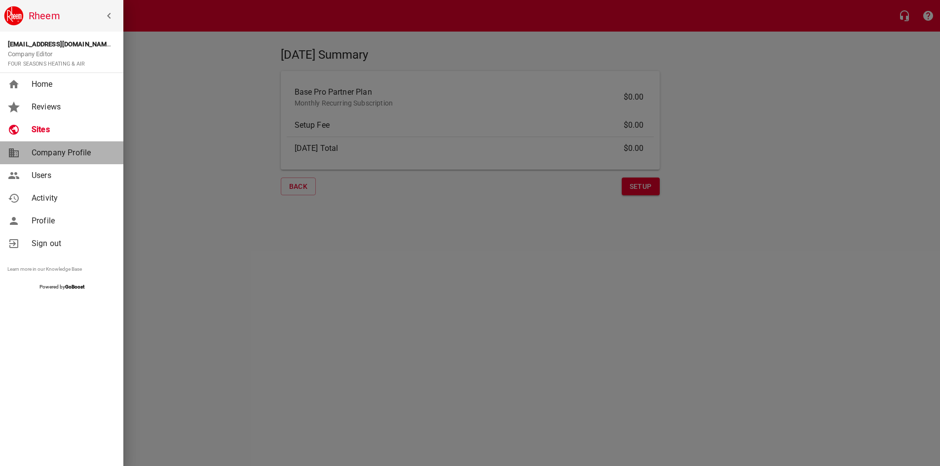
select select "[US_STATE]"
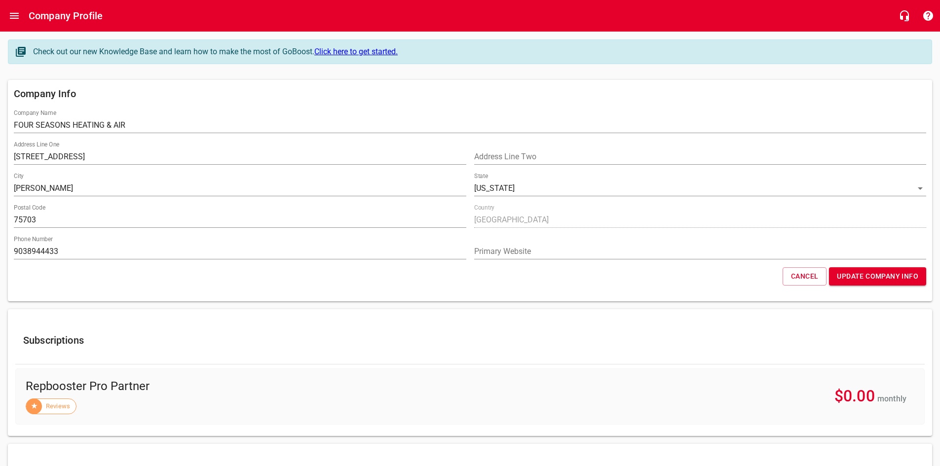
click at [860, 268] on button "Update Company Info" at bounding box center [877, 276] width 97 height 18
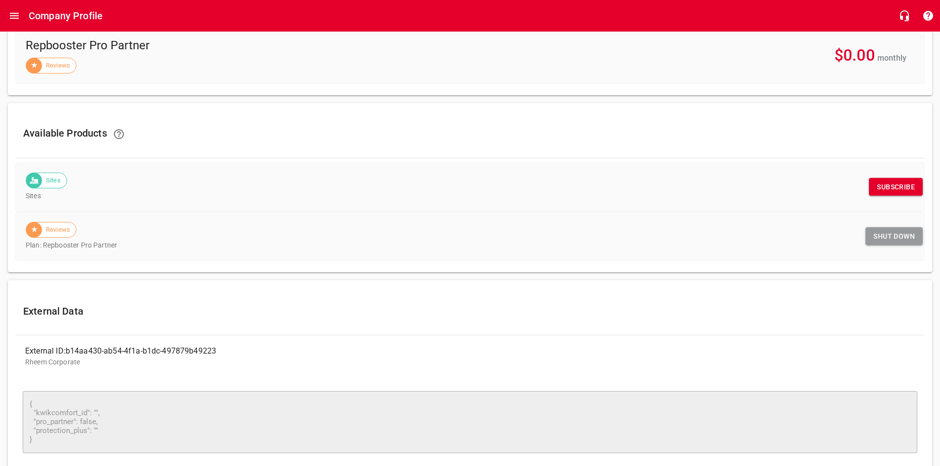
scroll to position [378, 0]
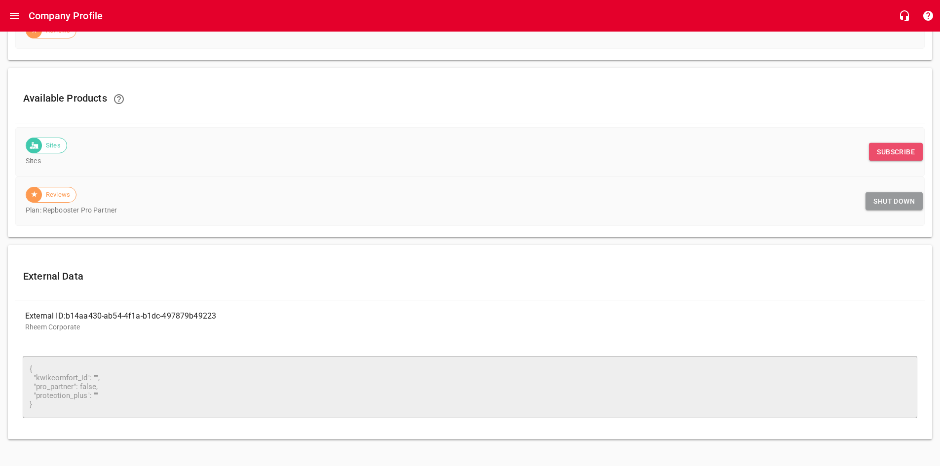
click at [881, 150] on span "Subscribe" at bounding box center [896, 152] width 38 height 12
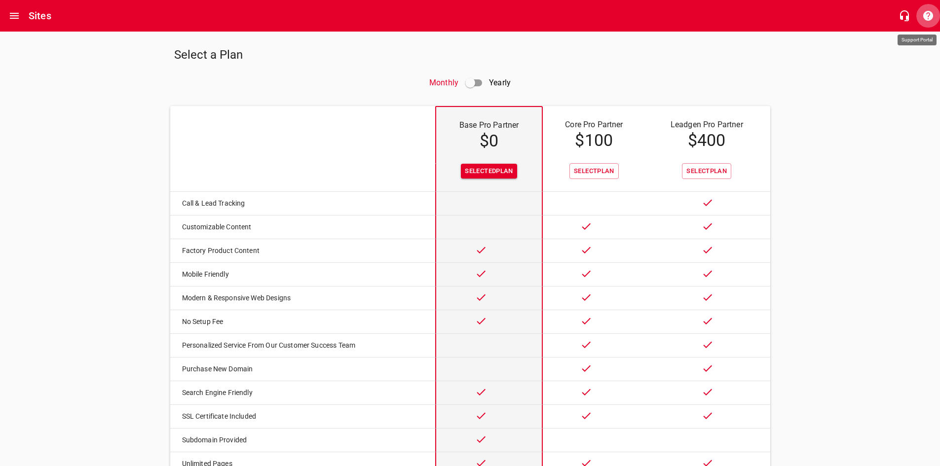
click at [924, 15] on icon "button" at bounding box center [928, 16] width 10 height 10
click at [8, 15] on button "Open drawer" at bounding box center [14, 16] width 24 height 24
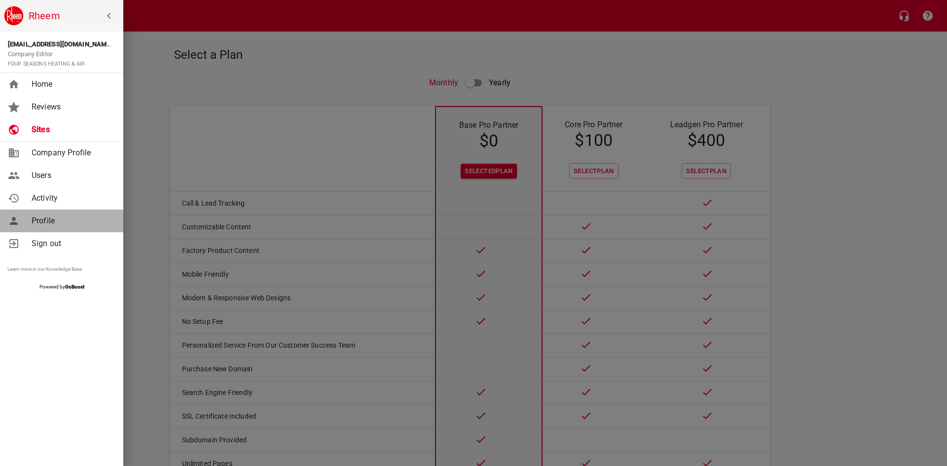
click at [57, 226] on span "Profile" at bounding box center [72, 221] width 80 height 12
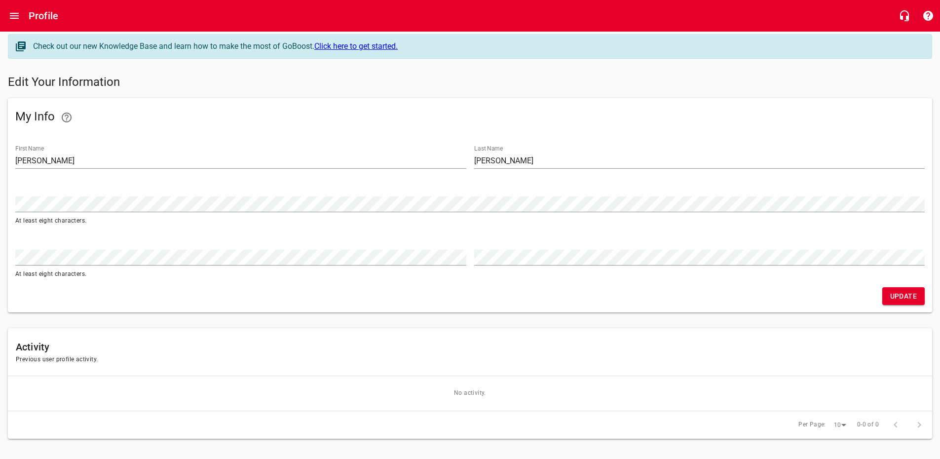
scroll to position [14, 0]
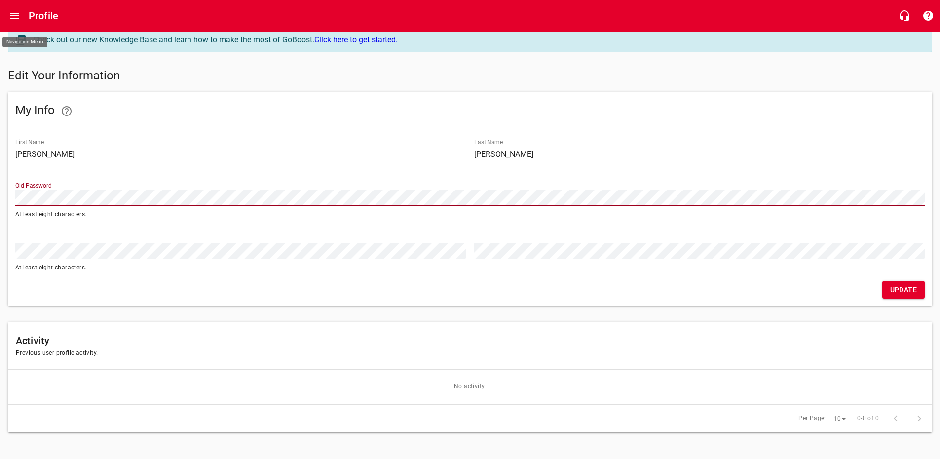
click at [19, 9] on button "Open drawer" at bounding box center [14, 16] width 24 height 24
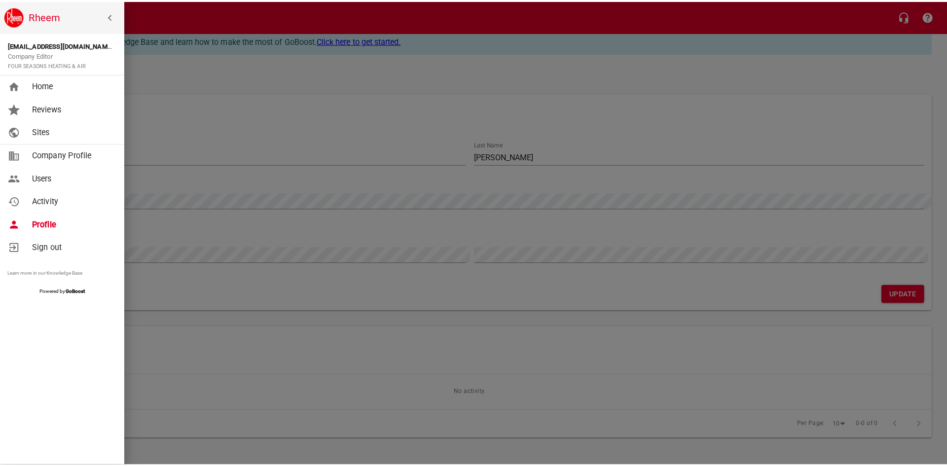
scroll to position [6, 0]
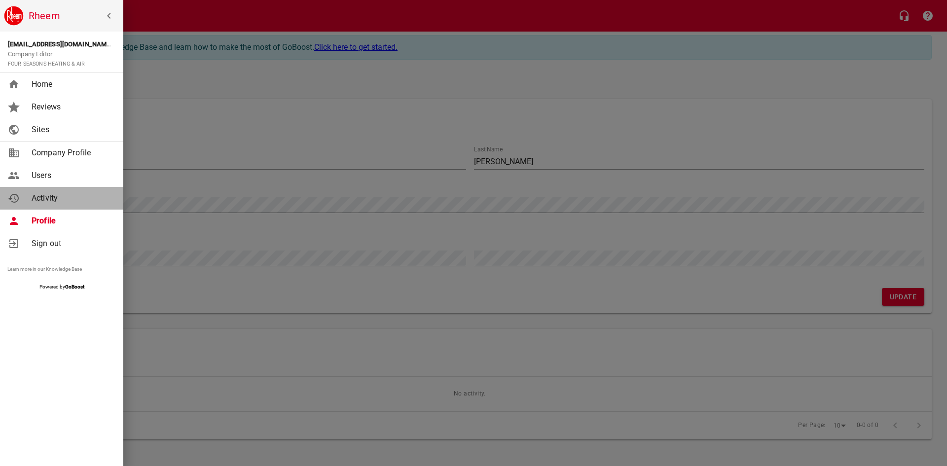
click at [38, 200] on span "Activity" at bounding box center [72, 198] width 80 height 12
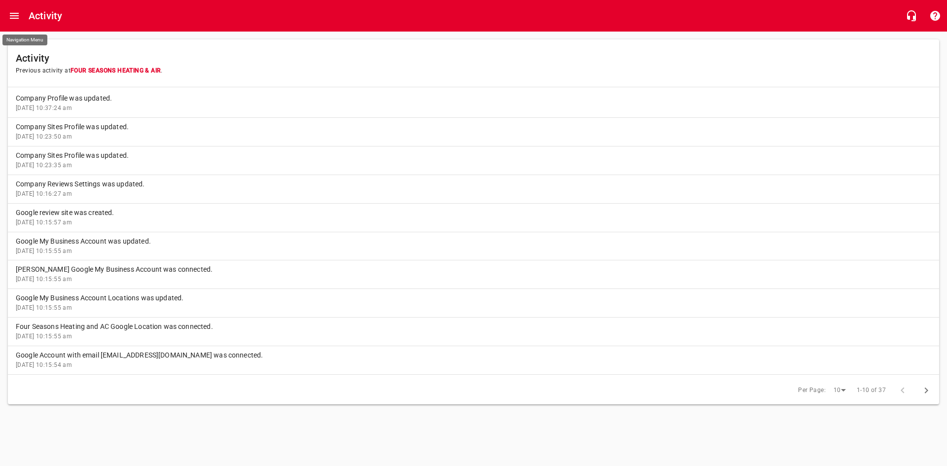
click at [10, 15] on icon "Open drawer" at bounding box center [14, 16] width 12 height 12
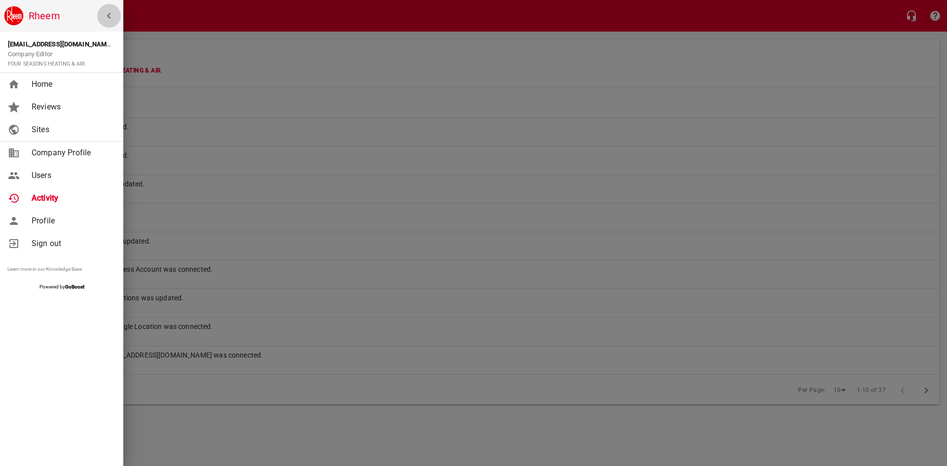
click at [114, 18] on icon "button" at bounding box center [109, 16] width 12 height 12
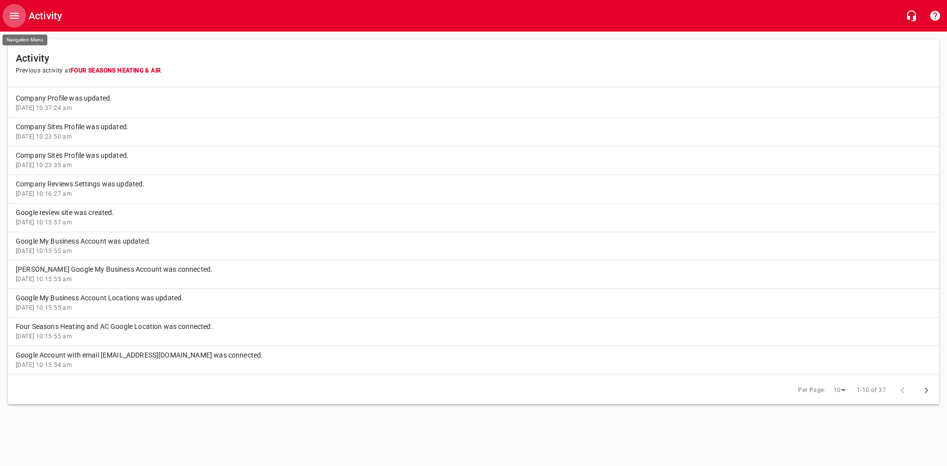
click at [15, 12] on icon "Open drawer" at bounding box center [14, 16] width 12 height 12
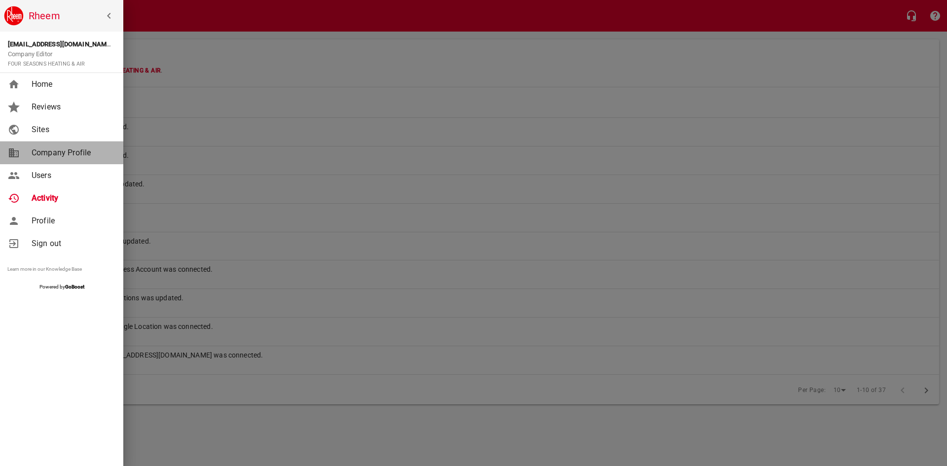
click at [55, 150] on span "Company Profile" at bounding box center [72, 153] width 80 height 12
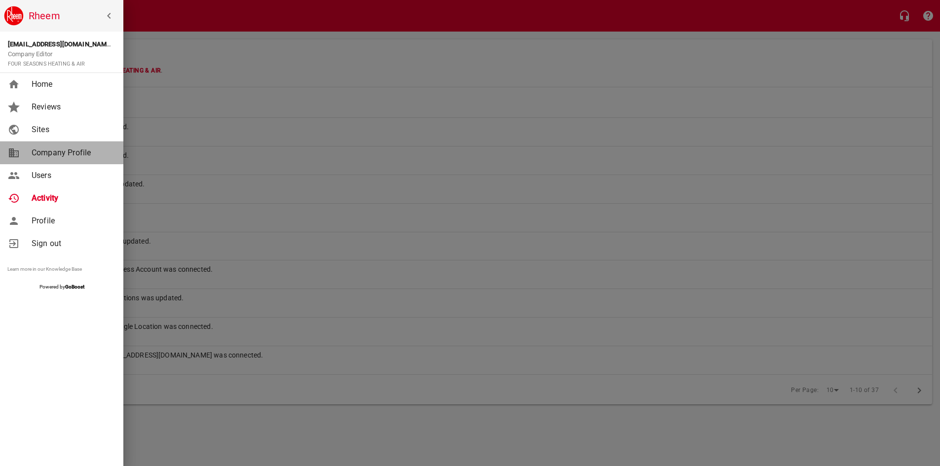
select select "[US_STATE]"
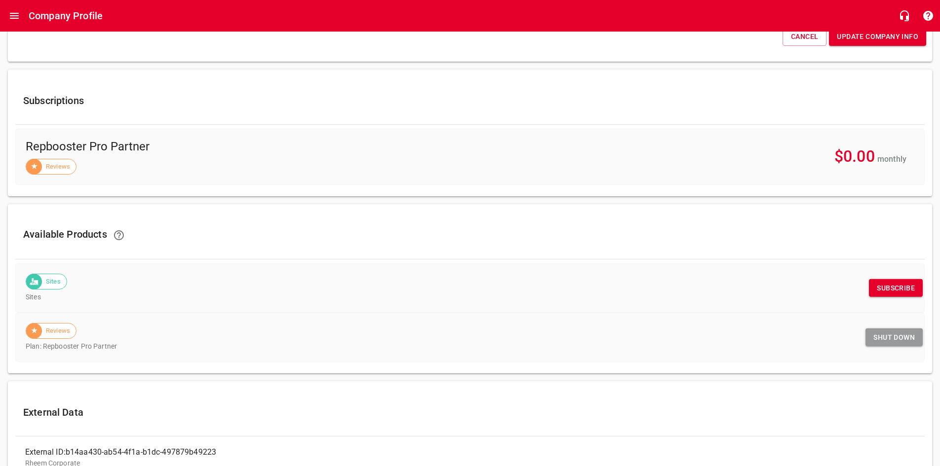
scroll to position [247, 0]
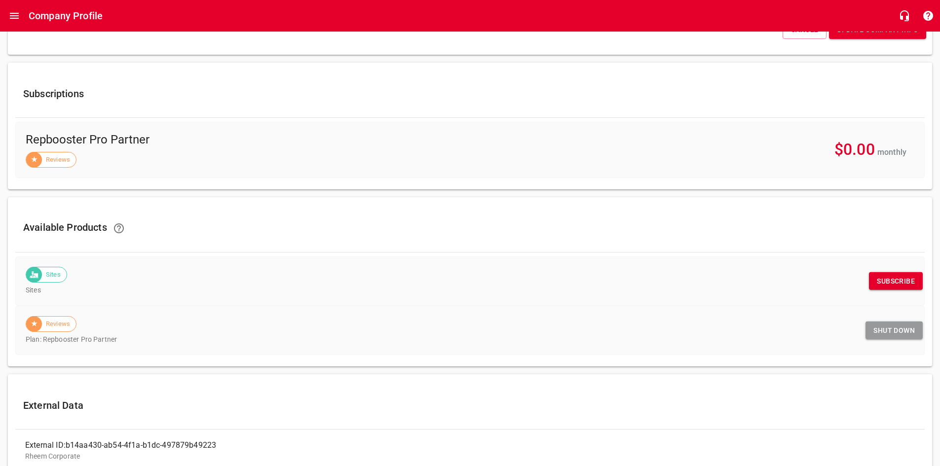
click at [900, 278] on span "Subscribe" at bounding box center [896, 281] width 38 height 12
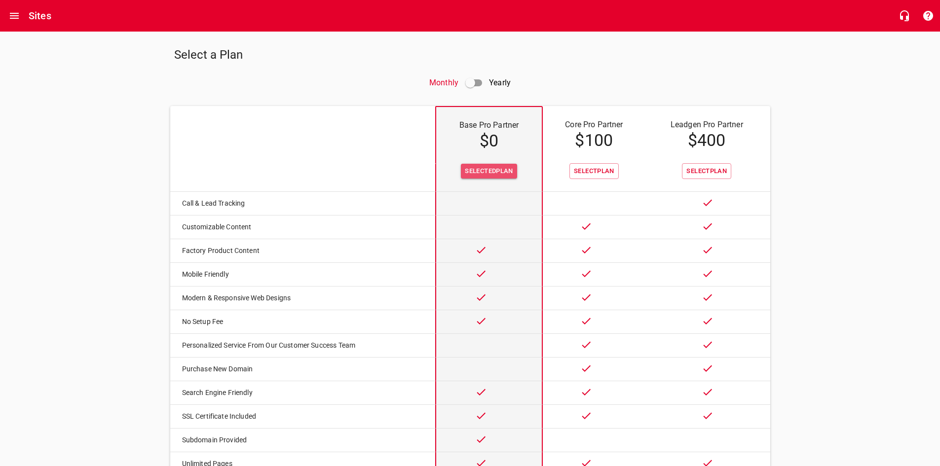
click at [469, 177] on button "Selected Plan" at bounding box center [489, 171] width 56 height 15
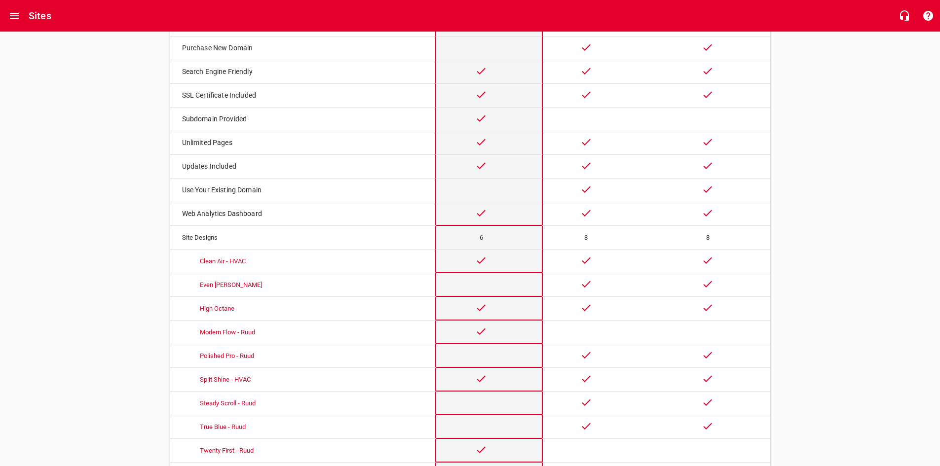
scroll to position [400, 0]
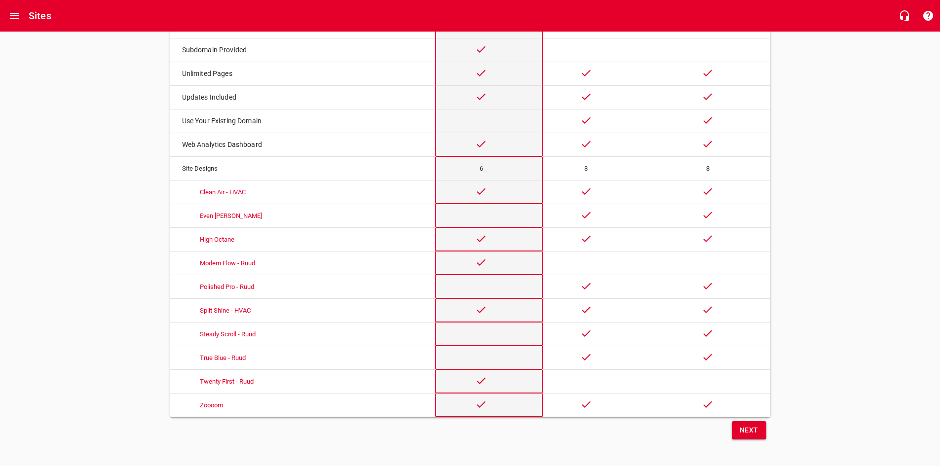
click at [758, 424] on button "Next" at bounding box center [749, 430] width 35 height 18
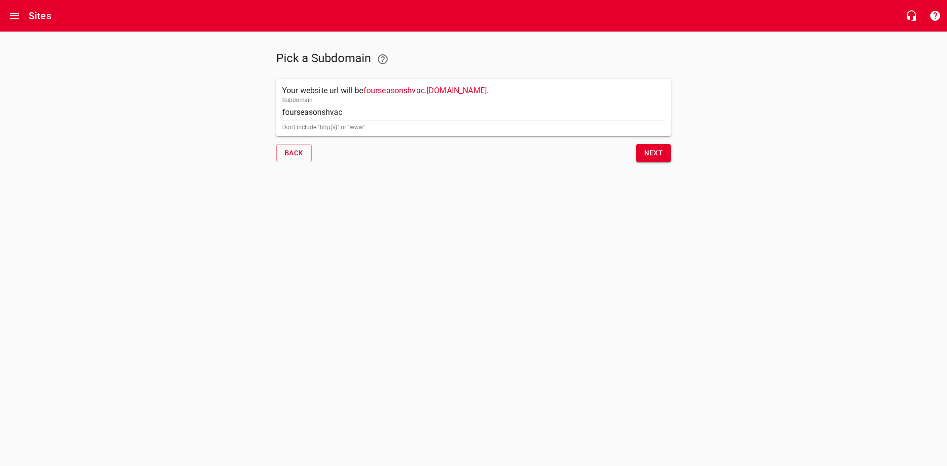
click at [646, 159] on button "Next" at bounding box center [654, 153] width 35 height 18
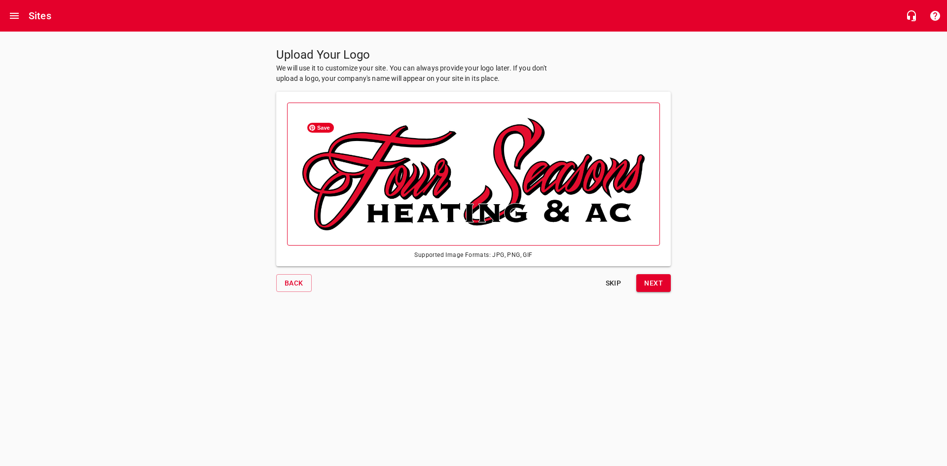
click at [467, 194] on img at bounding box center [474, 174] width 342 height 113
click at [0, 0] on input "file" at bounding box center [0, 0] width 0 height 0
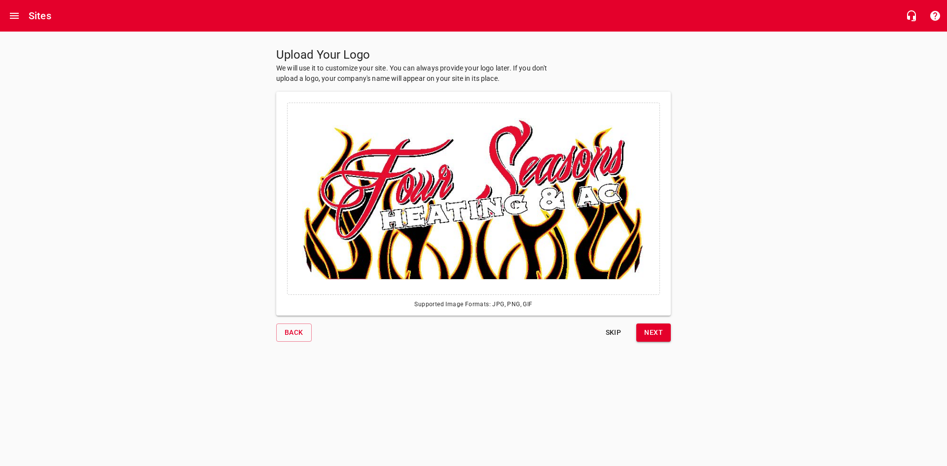
click at [653, 331] on span "Next" at bounding box center [653, 333] width 19 height 12
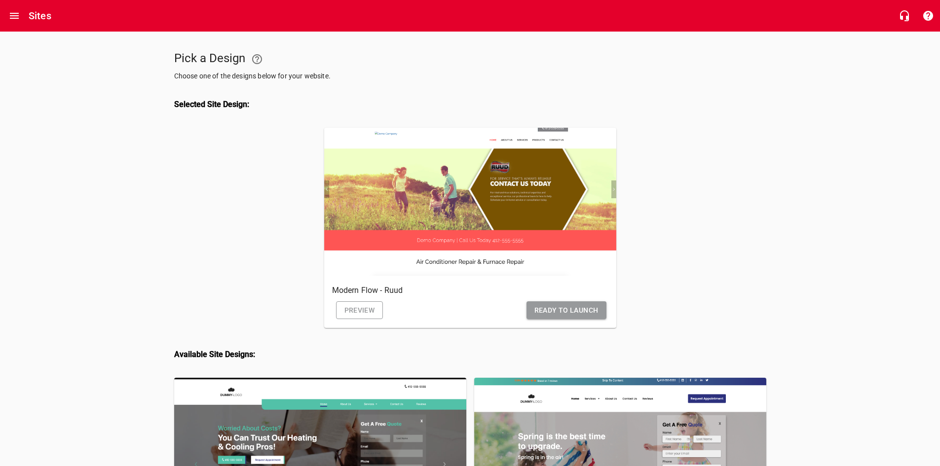
click at [370, 307] on span "Preview" at bounding box center [359, 310] width 31 height 12
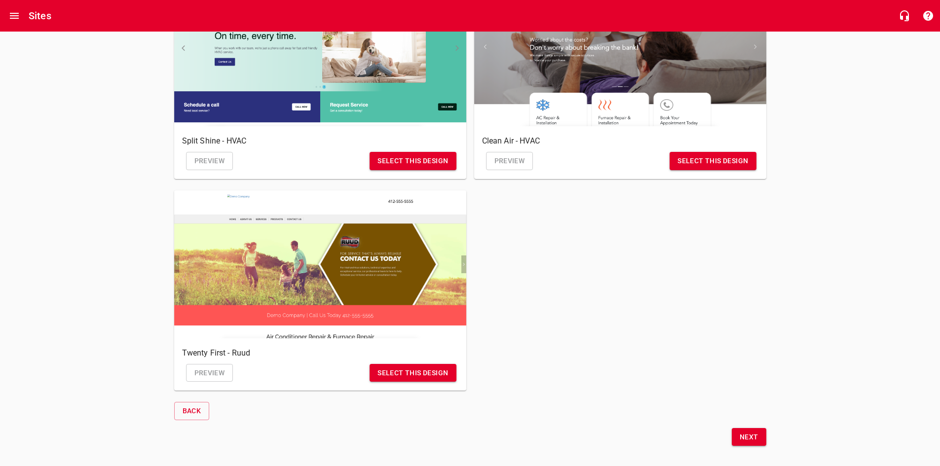
scroll to position [622, 0]
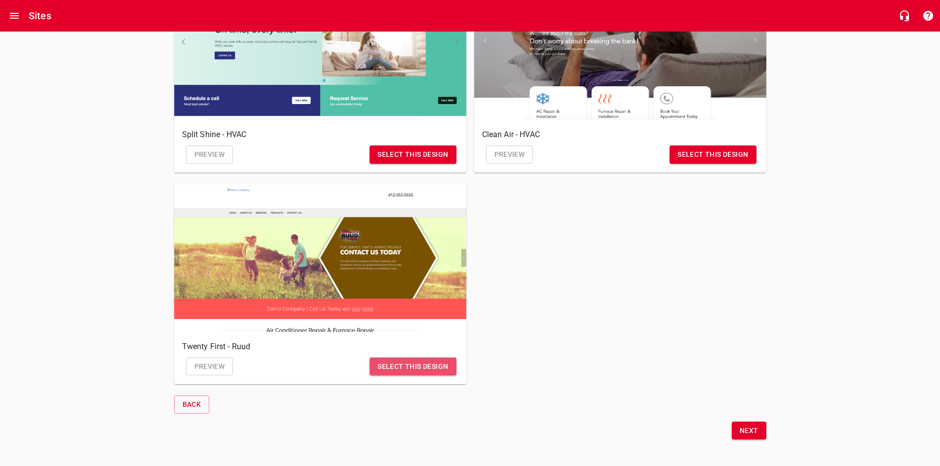
click at [427, 361] on span "Select this design" at bounding box center [413, 367] width 71 height 12
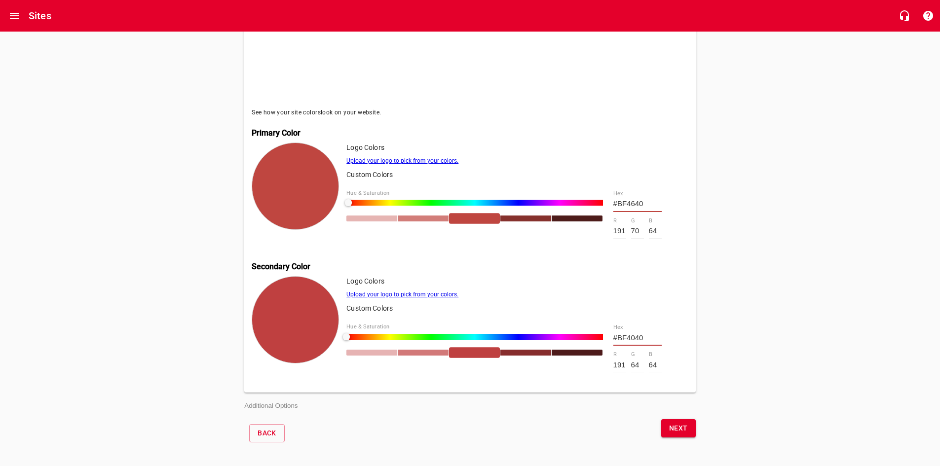
scroll to position [298, 0]
click at [430, 216] on div at bounding box center [423, 219] width 51 height 6
type input "#D27D79"
type input "210"
type input "125"
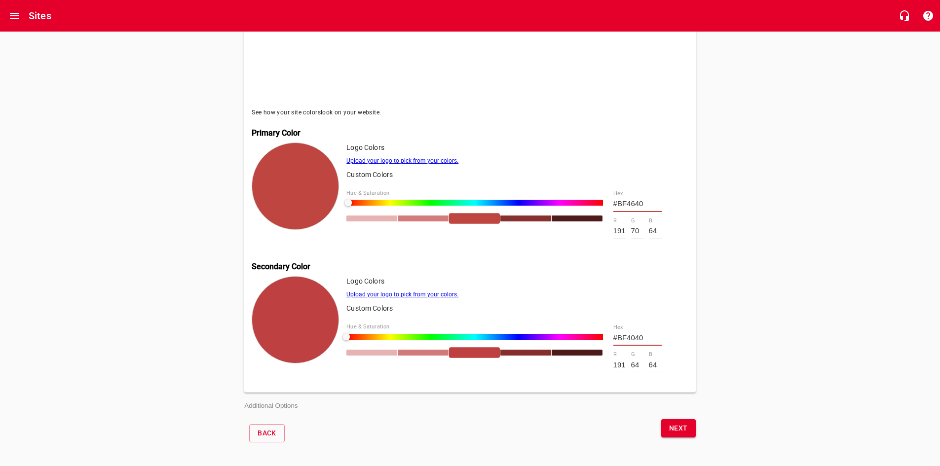
type input "121"
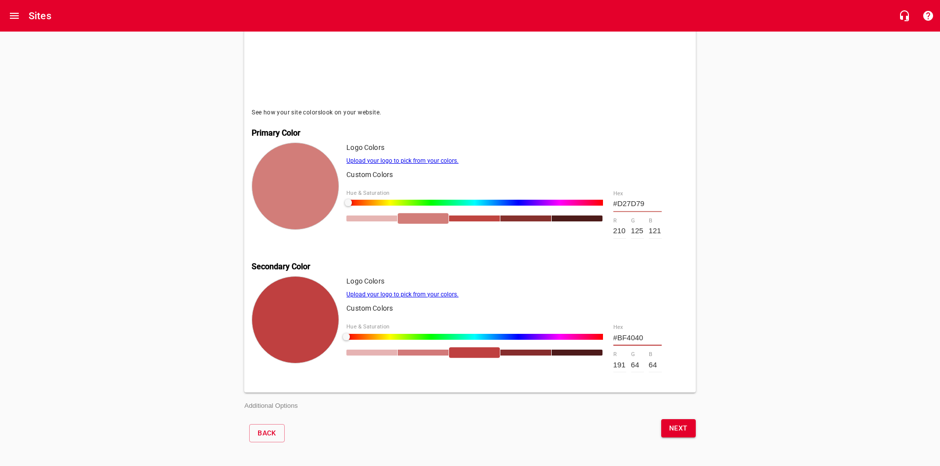
click at [377, 216] on div at bounding box center [371, 219] width 51 height 6
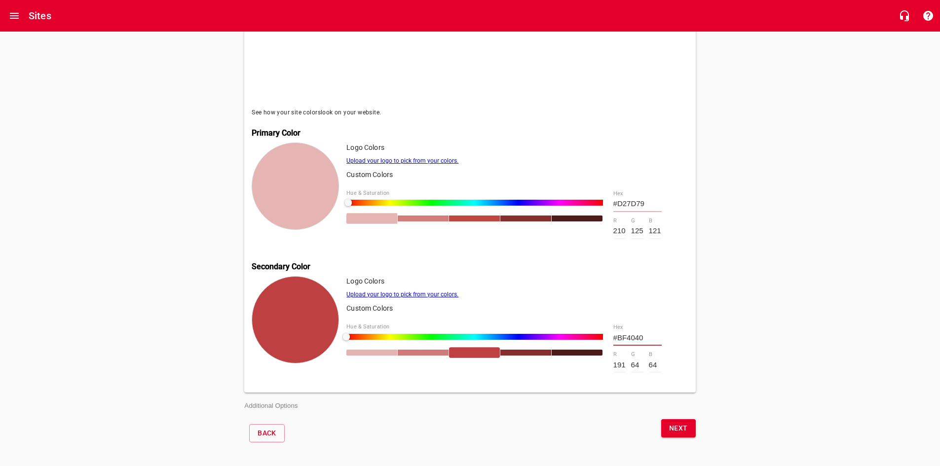
type input "#E6B5B3"
type input "230"
type input "181"
type input "179"
click at [430, 216] on div at bounding box center [423, 219] width 51 height 6
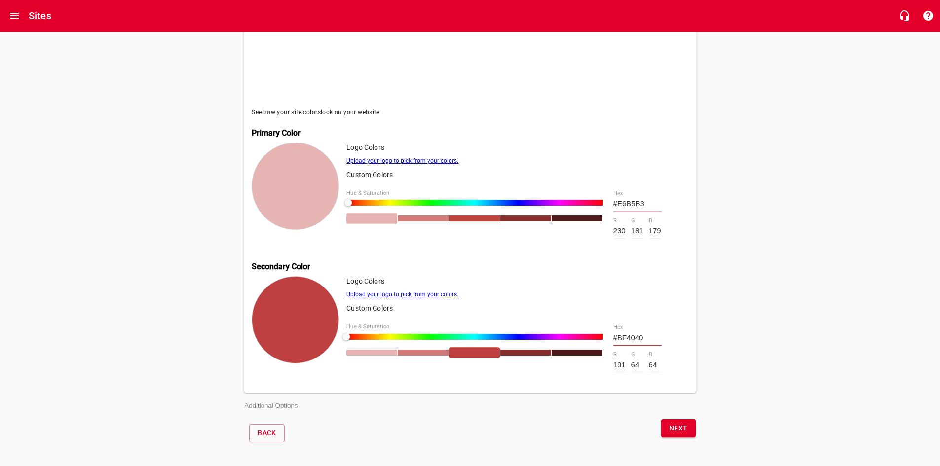
type input "#D27D79"
type input "210"
type input "125"
type input "121"
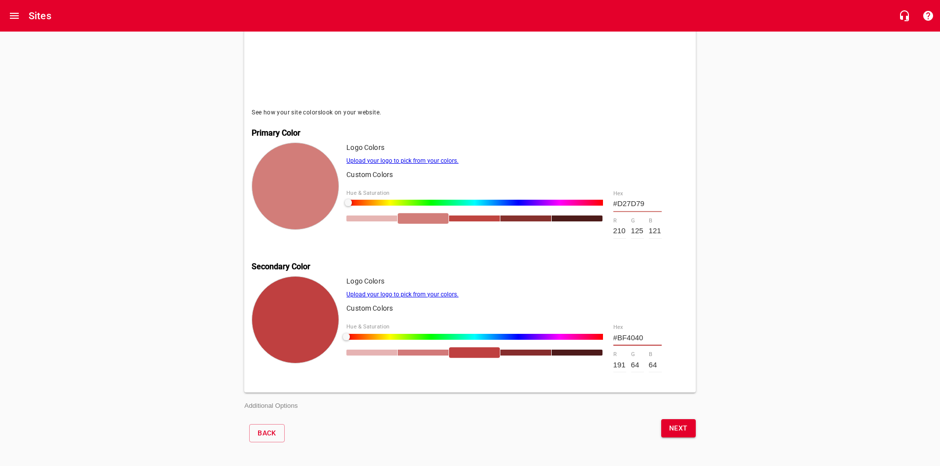
click at [674, 426] on span "Next" at bounding box center [678, 428] width 19 height 12
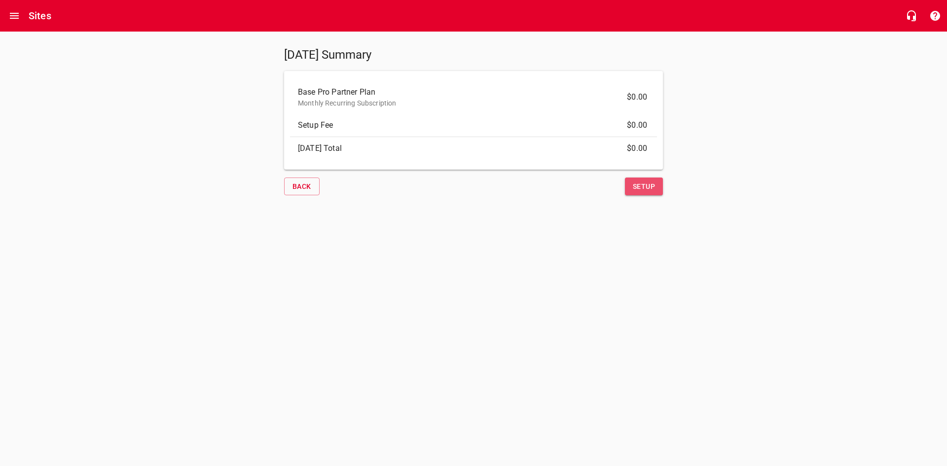
click at [649, 187] on span "Setup" at bounding box center [644, 187] width 22 height 12
click at [909, 18] on icon "button" at bounding box center [912, 15] width 9 height 11
click at [12, 18] on icon "Open drawer" at bounding box center [14, 16] width 9 height 6
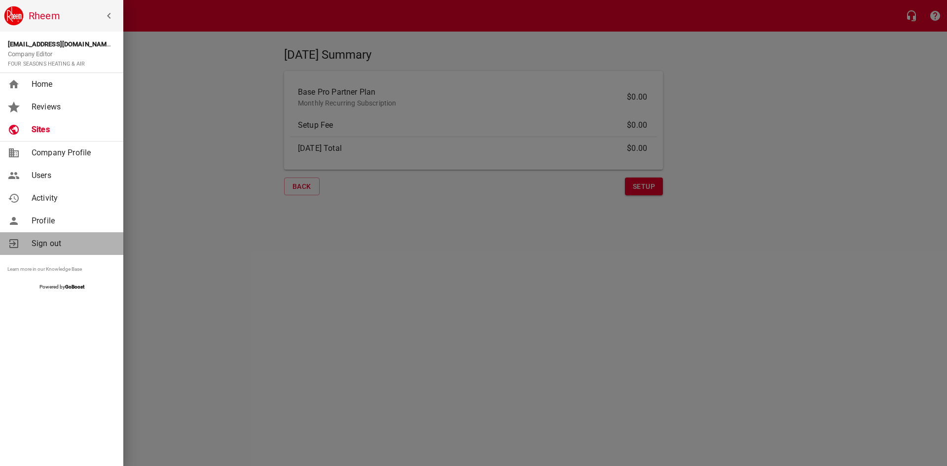
click at [48, 244] on span "Sign out" at bounding box center [72, 244] width 80 height 12
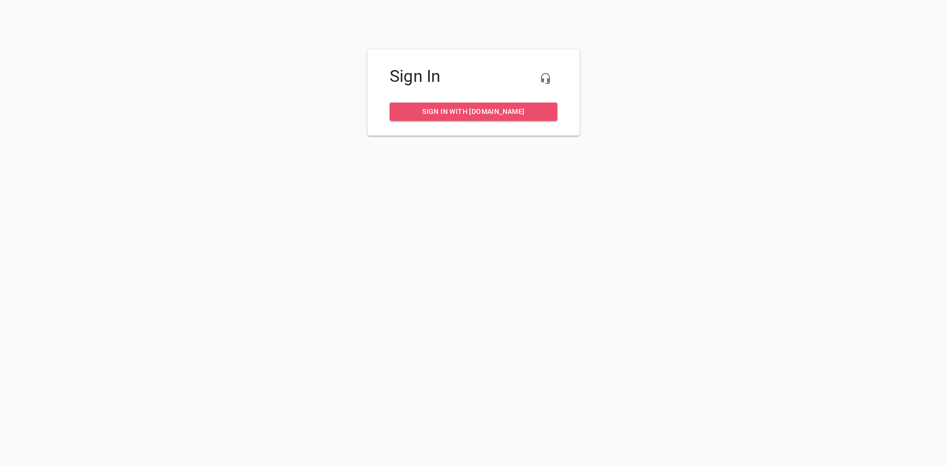
click at [471, 113] on span "Sign in with [DOMAIN_NAME]" at bounding box center [474, 112] width 152 height 12
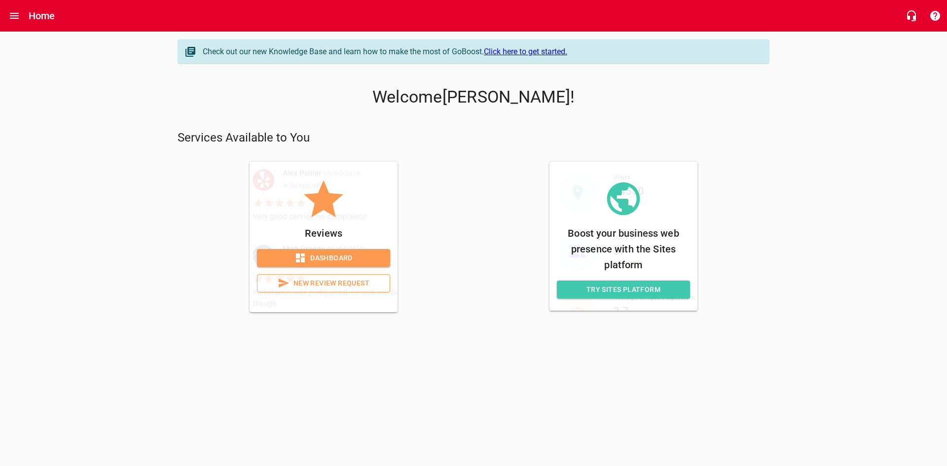
click at [648, 289] on span "Try Sites Platform" at bounding box center [623, 290] width 117 height 12
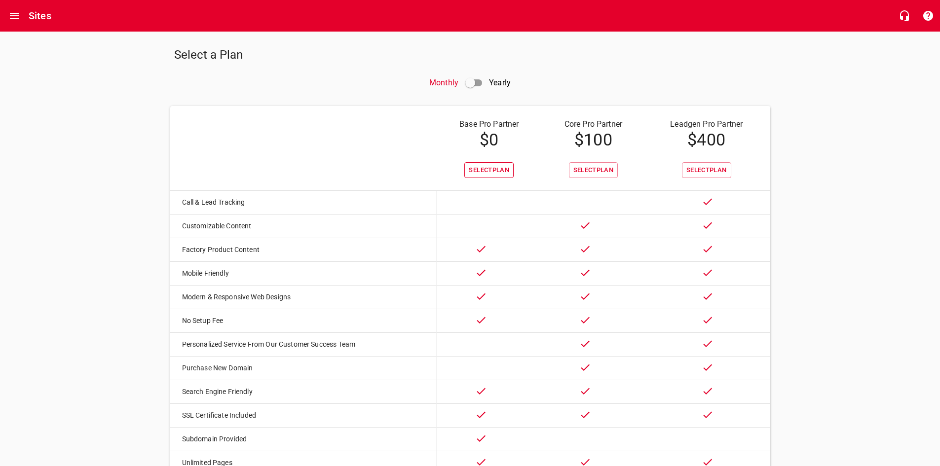
click at [489, 166] on span "Select Plan" at bounding box center [489, 170] width 40 height 11
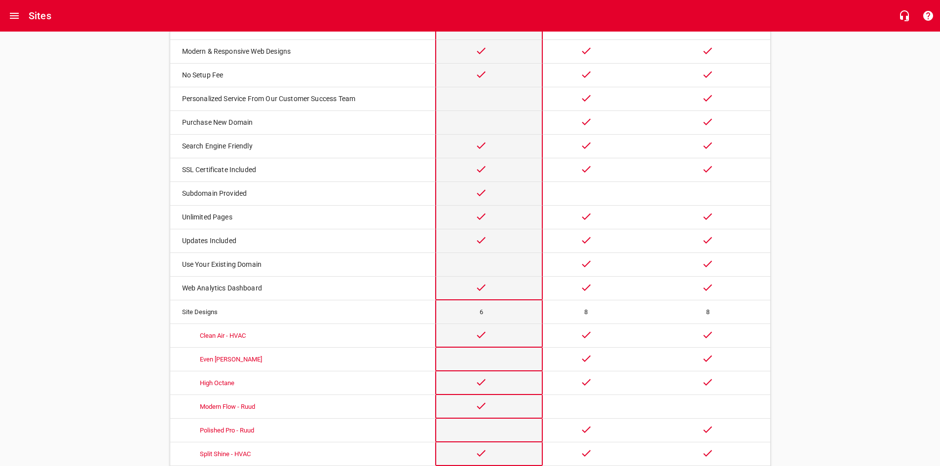
scroll to position [400, 0]
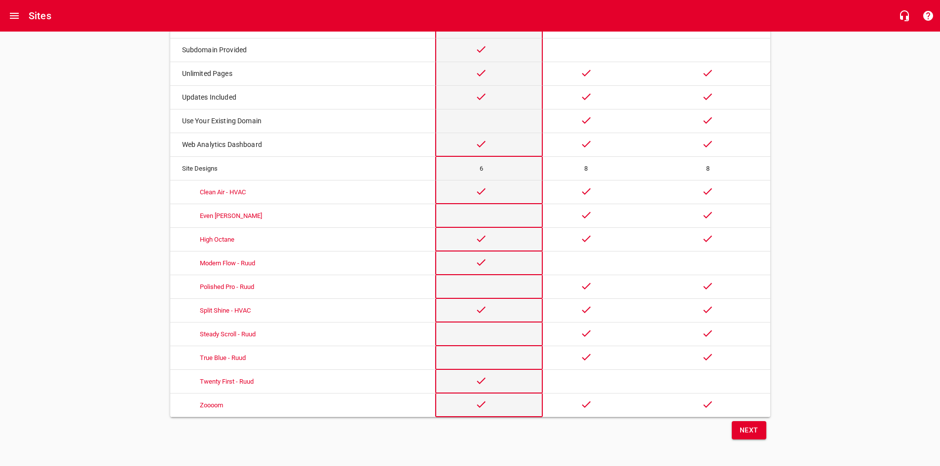
click at [737, 426] on button "Next" at bounding box center [749, 430] width 35 height 18
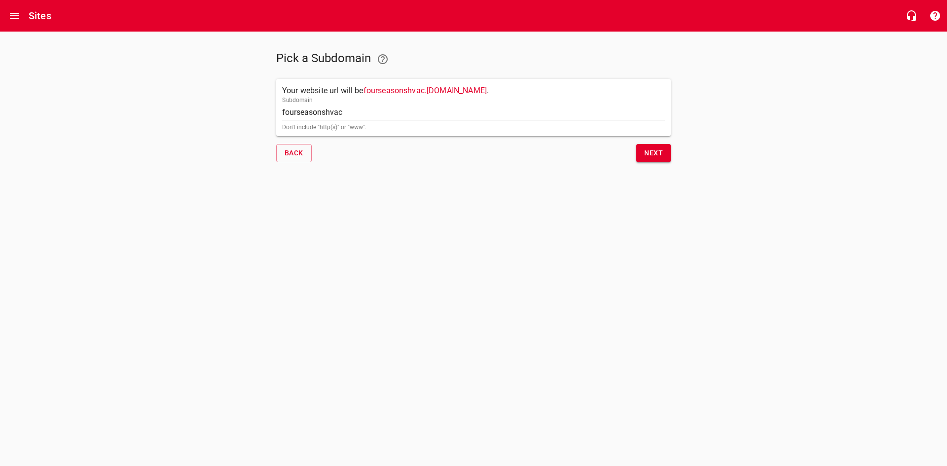
click at [653, 162] on div "Next" at bounding box center [574, 153] width 201 height 26
click at [649, 158] on span "Next" at bounding box center [653, 153] width 19 height 12
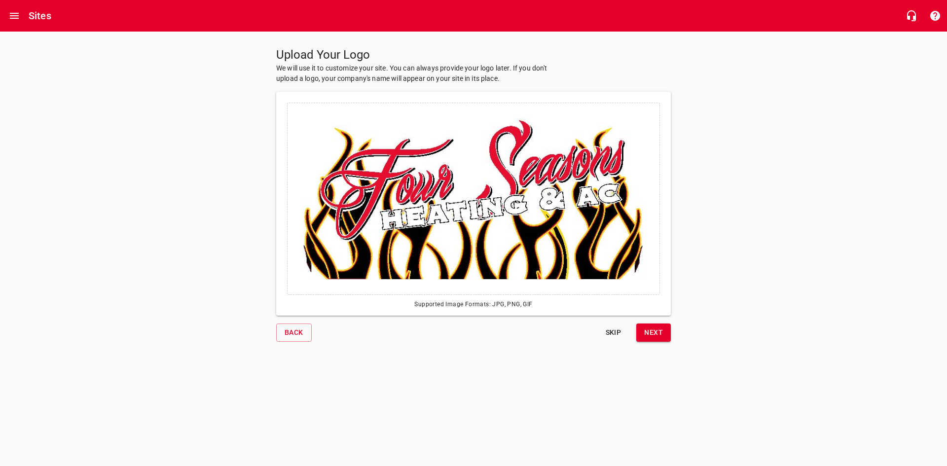
click at [662, 338] on span "Next" at bounding box center [653, 333] width 19 height 12
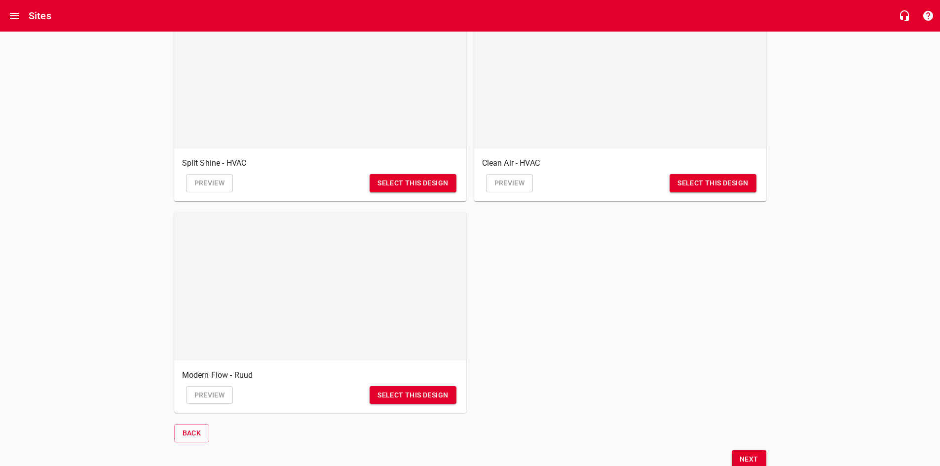
scroll to position [622, 0]
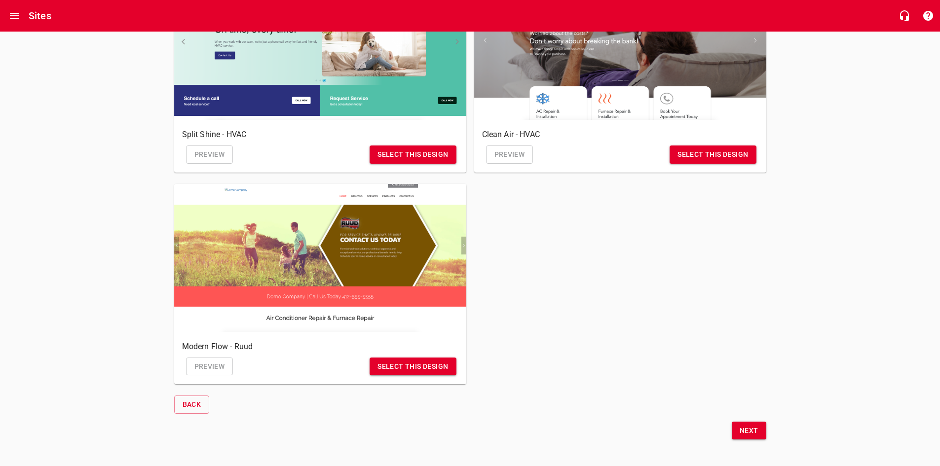
click at [737, 428] on button "Next" at bounding box center [749, 431] width 35 height 18
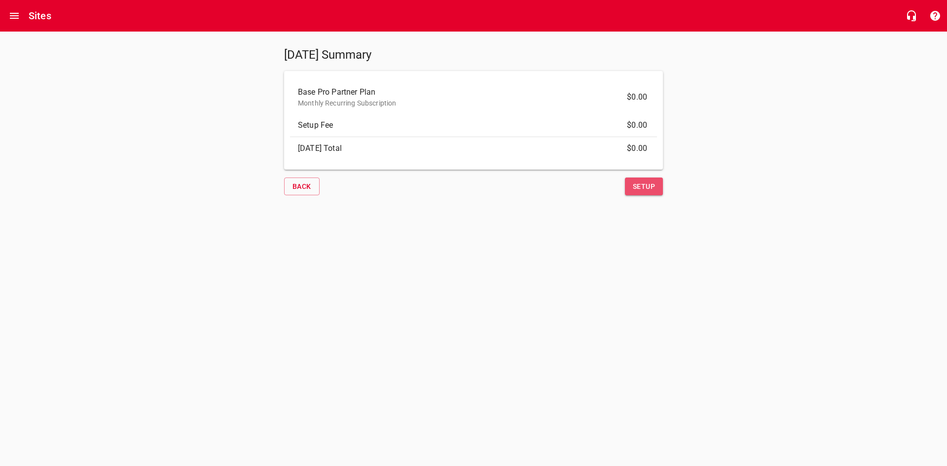
click at [650, 189] on span "Setup" at bounding box center [644, 187] width 22 height 12
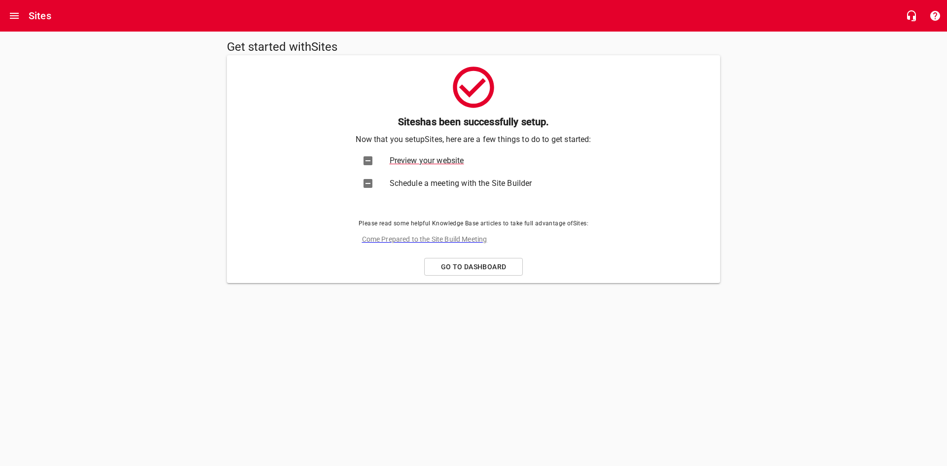
click at [453, 164] on span "Preview your website" at bounding box center [484, 161] width 188 height 12
click at [475, 262] on span "Go to Dashboard" at bounding box center [474, 267] width 82 height 12
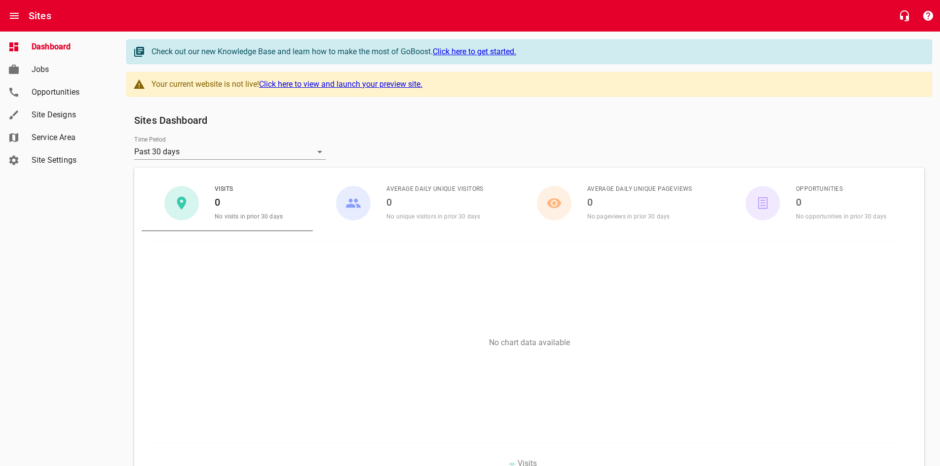
click at [59, 115] on span "Site Designs" at bounding box center [69, 115] width 75 height 12
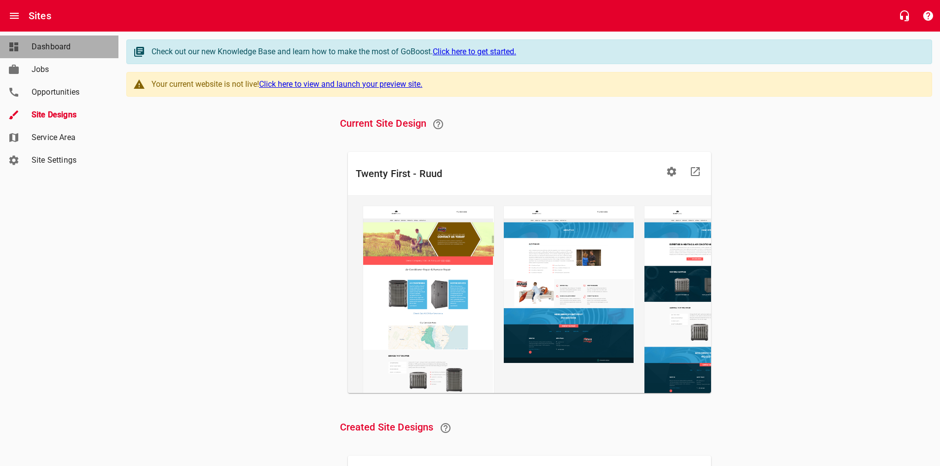
click at [44, 45] on span "Dashboard" at bounding box center [69, 47] width 75 height 12
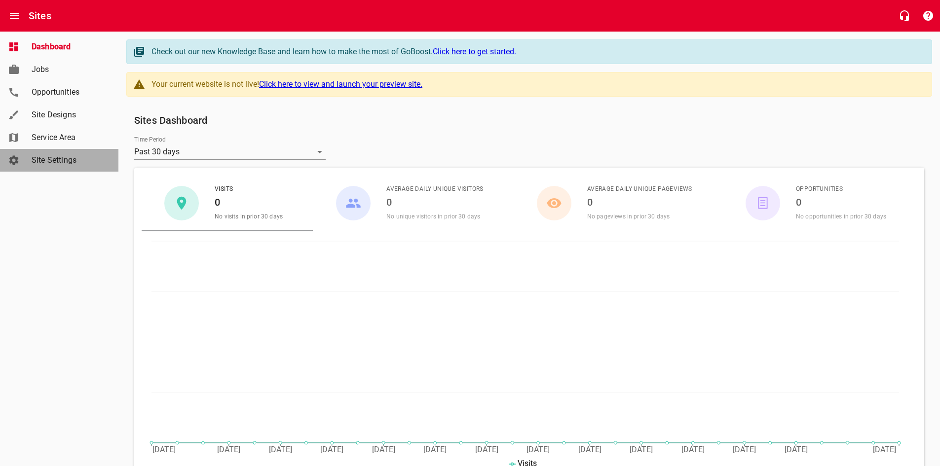
click at [79, 161] on span "Site Settings" at bounding box center [69, 160] width 75 height 12
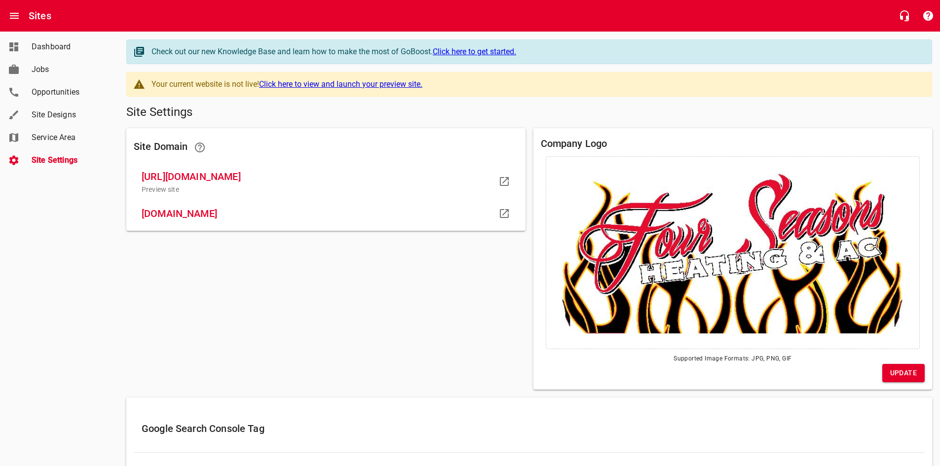
click at [897, 374] on span "Update" at bounding box center [903, 373] width 27 height 12
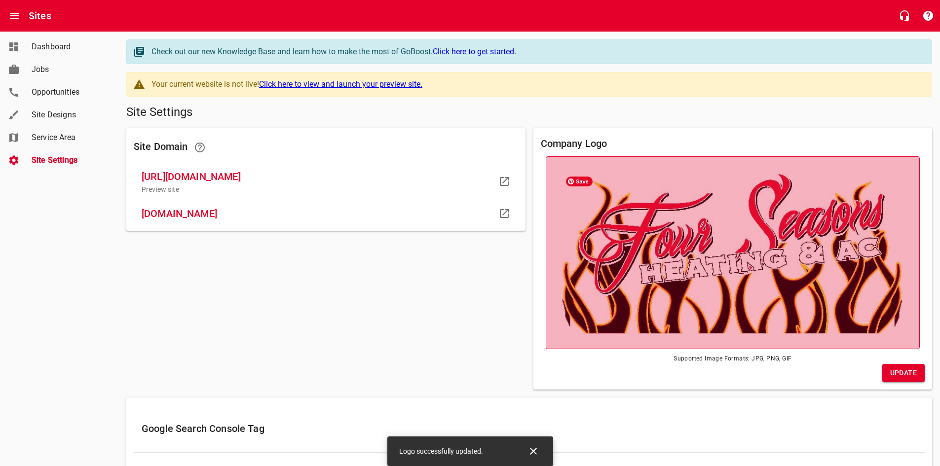
click at [809, 286] on img at bounding box center [733, 253] width 344 height 162
click at [0, 0] on input "file" at bounding box center [0, 0] width 0 height 0
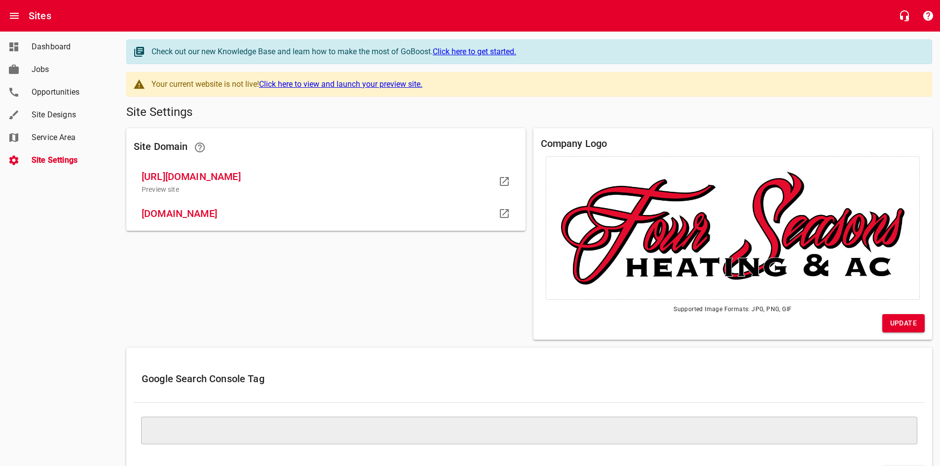
click at [897, 322] on span "Update" at bounding box center [903, 323] width 27 height 12
click at [197, 218] on span "fourseasonshvac.ruudpropartner.com" at bounding box center [318, 214] width 353 height 16
click at [500, 217] on icon at bounding box center [504, 213] width 9 height 9
drag, startPoint x: 322, startPoint y: 212, endPoint x: 137, endPoint y: 217, distance: 185.6
click at [137, 217] on div "fourseasonshvac.ruudpropartner.com" at bounding box center [326, 213] width 384 height 27
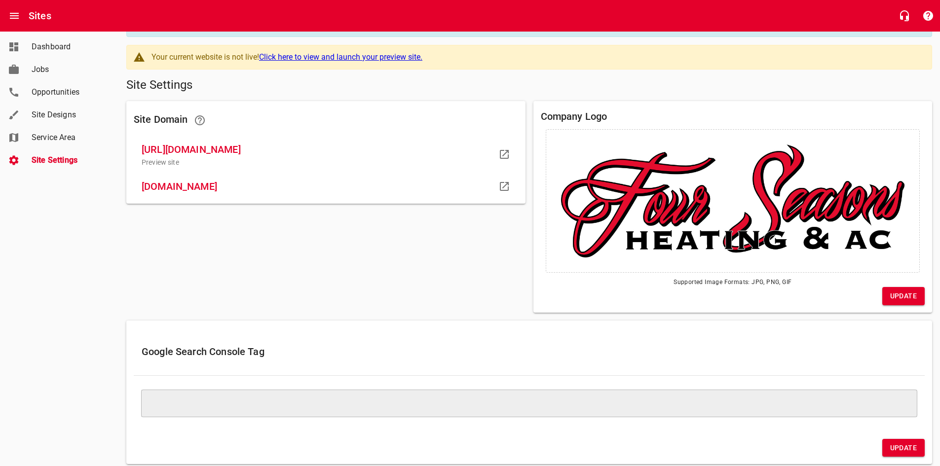
scroll to position [54, 0]
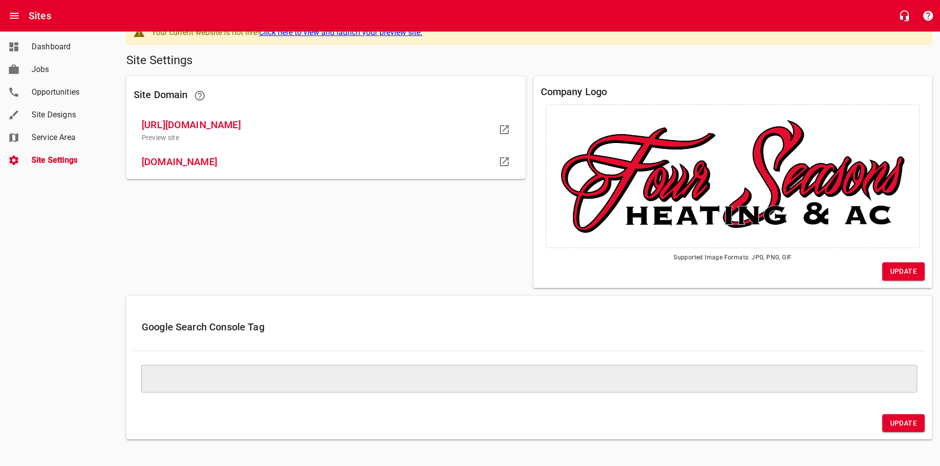
click at [57, 130] on link "Service Area" at bounding box center [59, 137] width 118 height 23
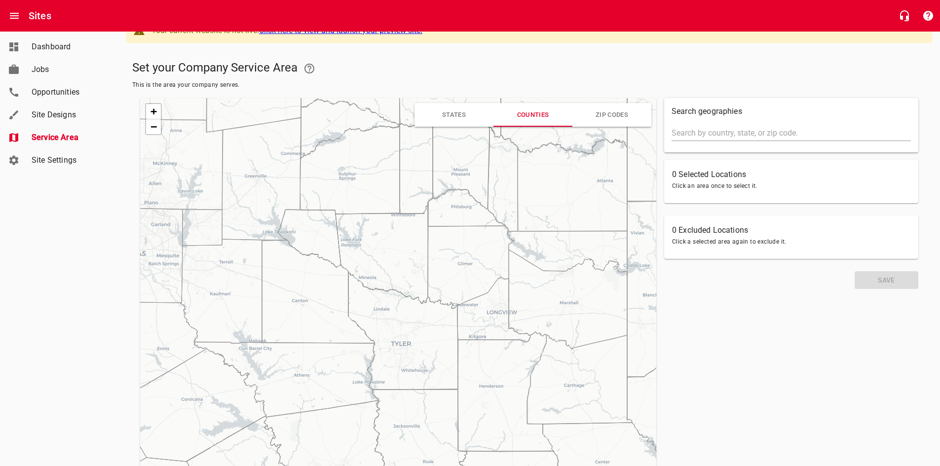
click at [725, 128] on input "text" at bounding box center [791, 133] width 239 height 16
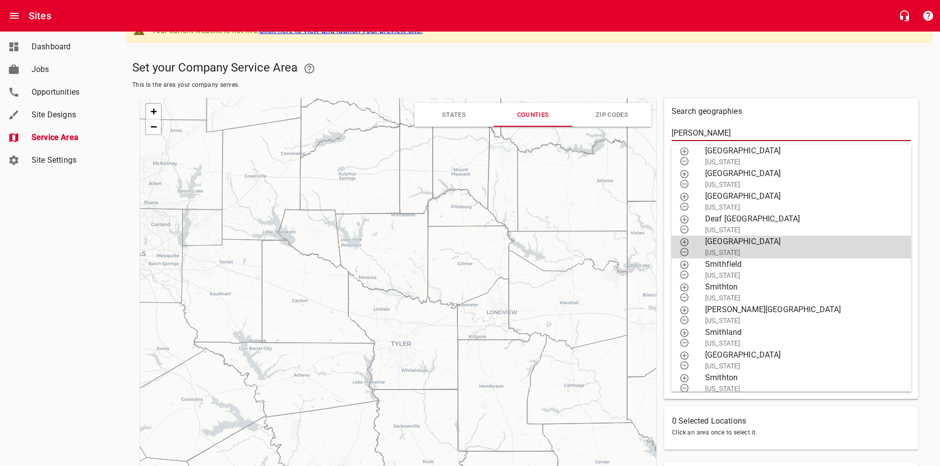
type input "smith"
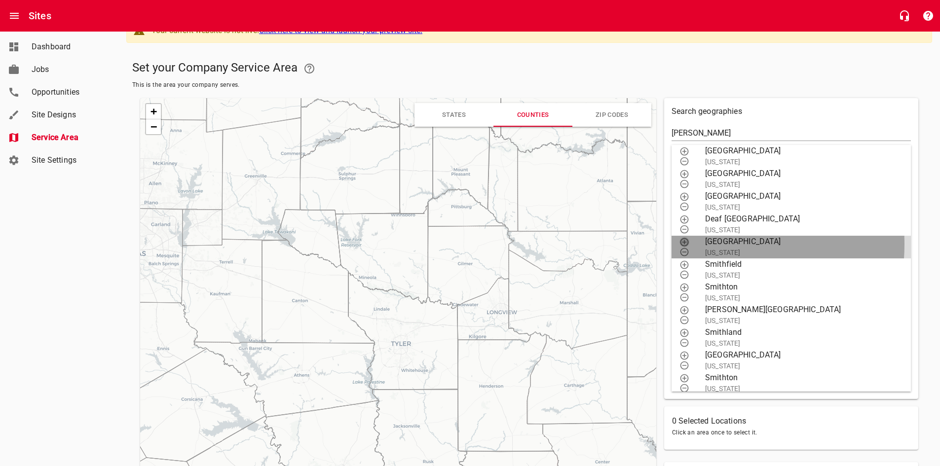
click at [688, 244] on icon "button" at bounding box center [685, 242] width 10 height 10
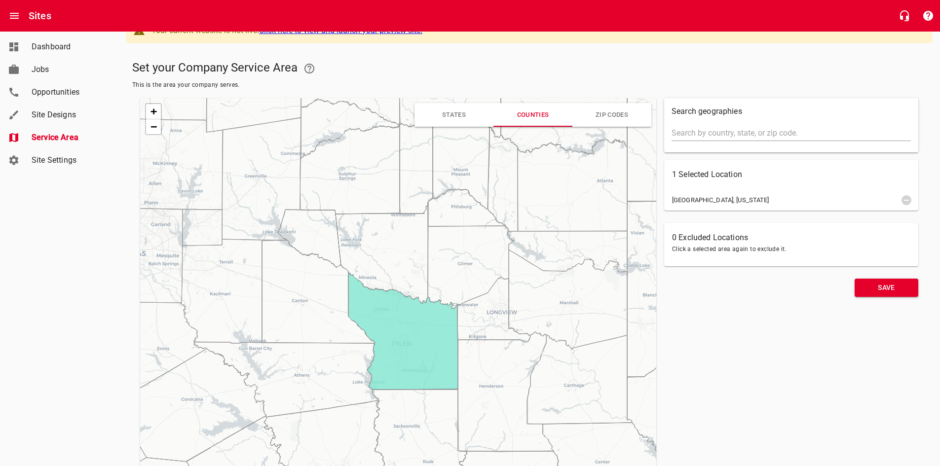
click at [744, 133] on input "text" at bounding box center [791, 133] width 239 height 16
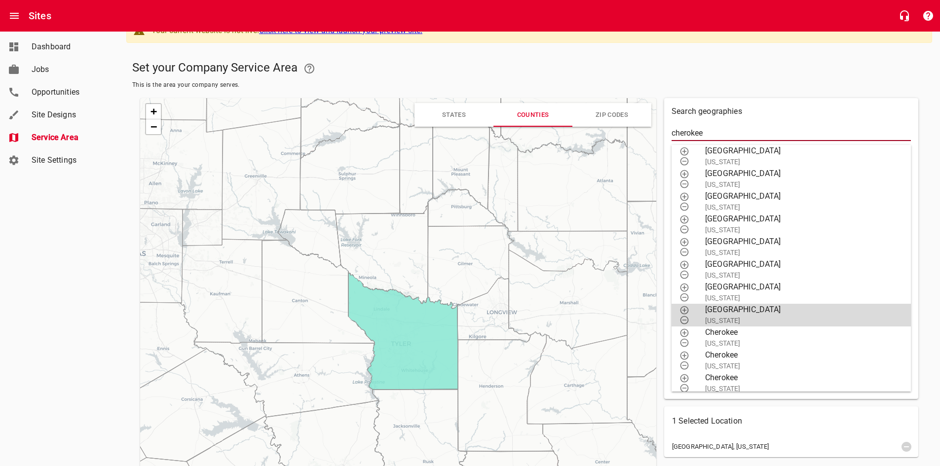
type input "cherokee"
click at [741, 318] on p "[US_STATE]" at bounding box center [800, 321] width 190 height 10
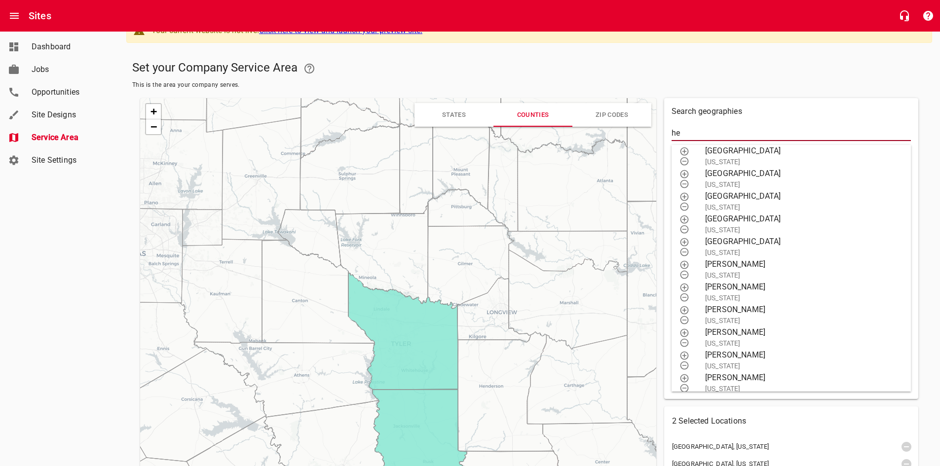
type input "h"
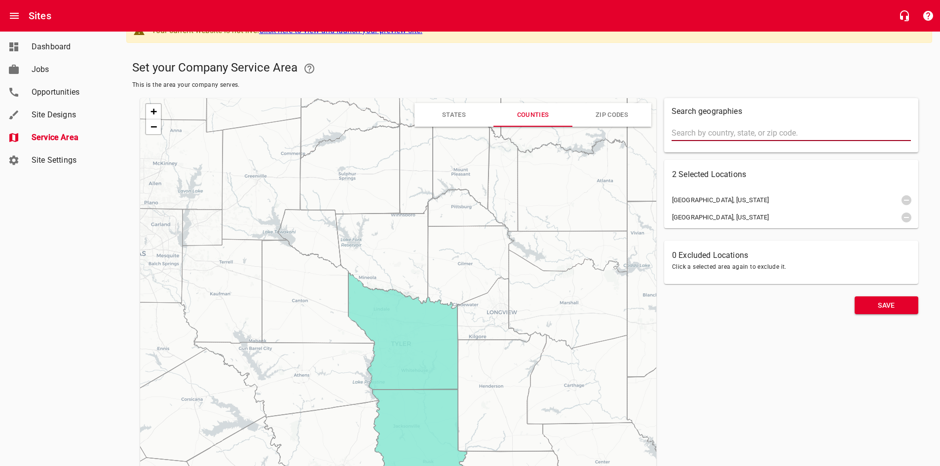
click at [492, 383] on icon at bounding box center [506, 392] width 96 height 120
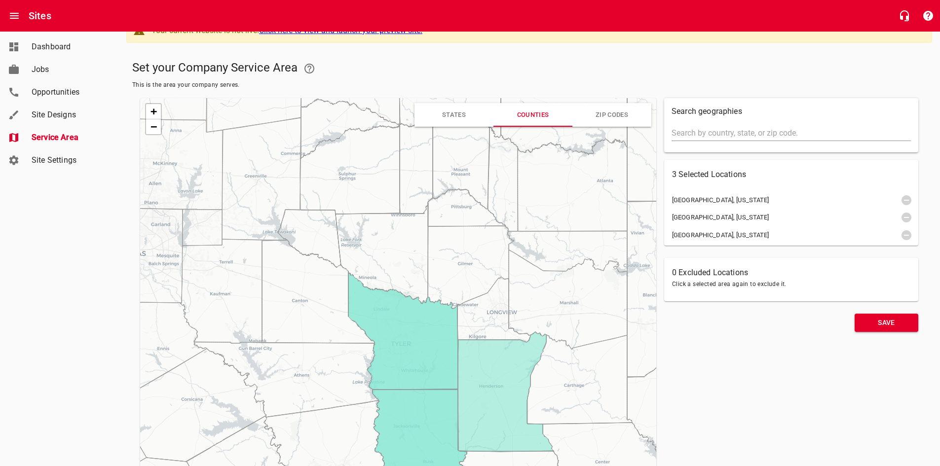
click at [466, 328] on icon at bounding box center [494, 310] width 74 height 66
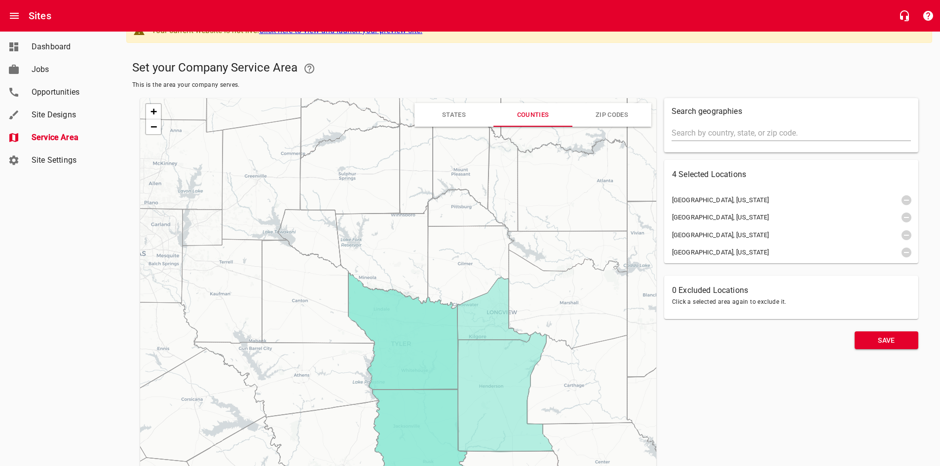
click at [447, 289] on icon at bounding box center [471, 267] width 86 height 83
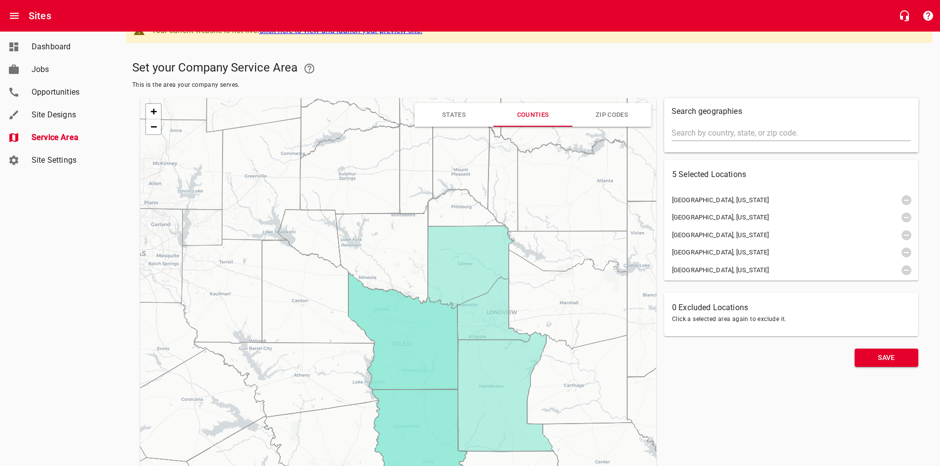
click at [384, 277] on icon at bounding box center [382, 253] width 93 height 100
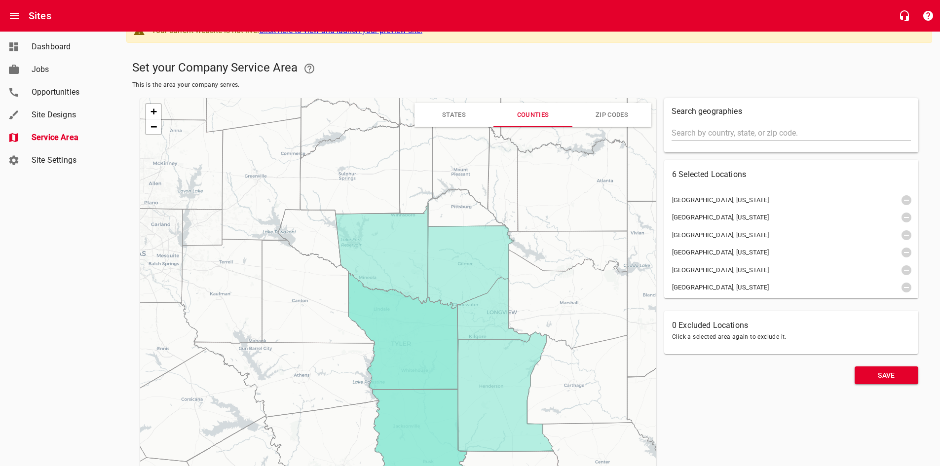
click at [337, 295] on icon at bounding box center [318, 291] width 113 height 103
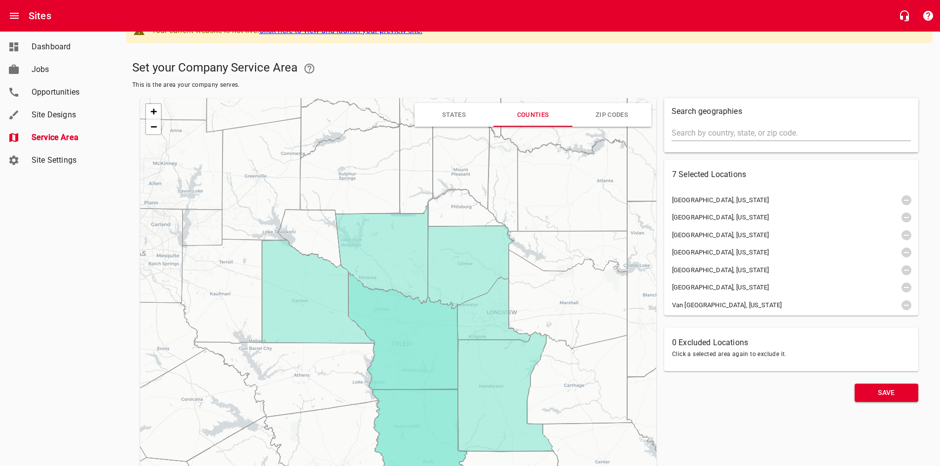
click at [363, 365] on icon at bounding box center [286, 379] width 185 height 75
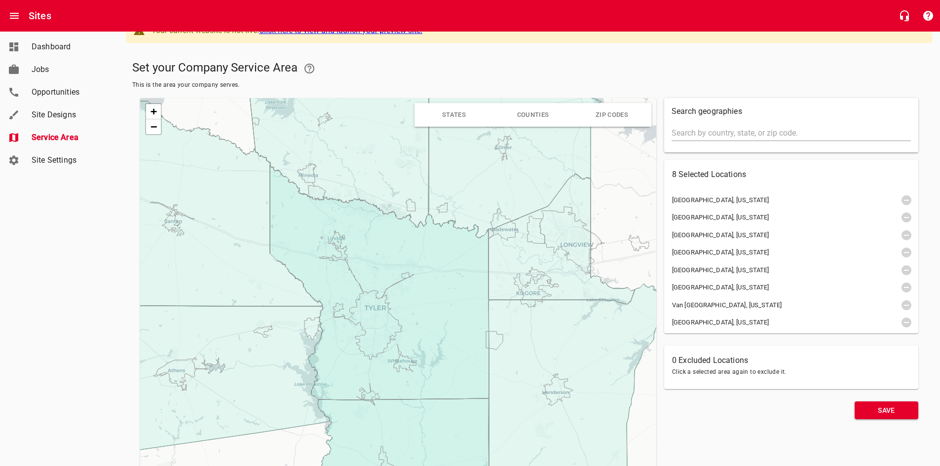
click at [302, 442] on div "+ − Leaflet | © OpenStreetMap © CartoDB" at bounding box center [398, 307] width 516 height 419
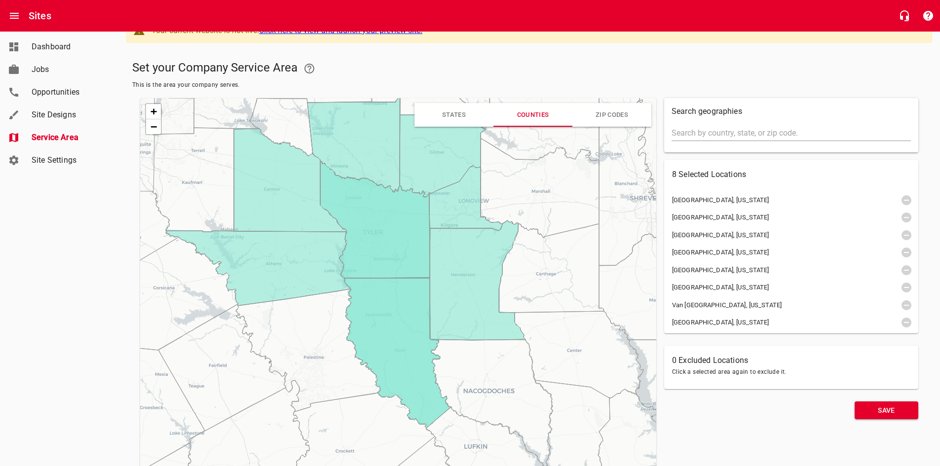
drag, startPoint x: 348, startPoint y: 380, endPoint x: 377, endPoint y: 226, distance: 157.1
click at [377, 226] on icon at bounding box center [375, 219] width 110 height 117
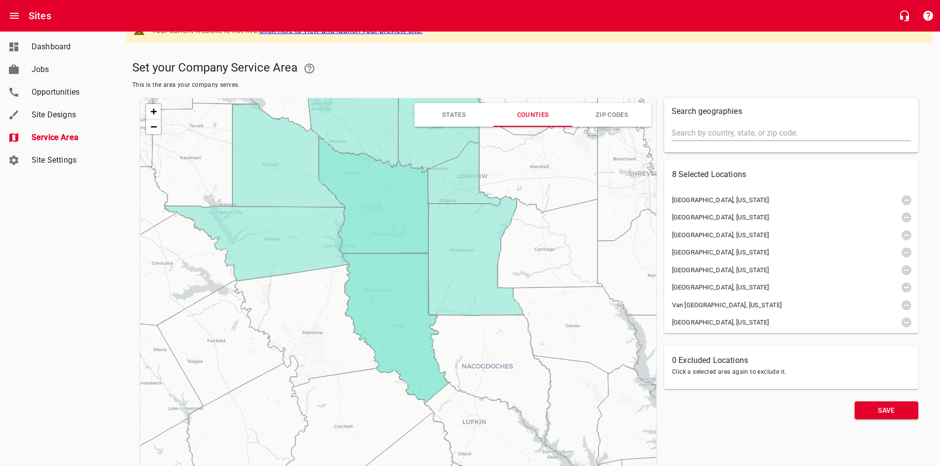
click at [312, 306] on icon at bounding box center [306, 326] width 144 height 123
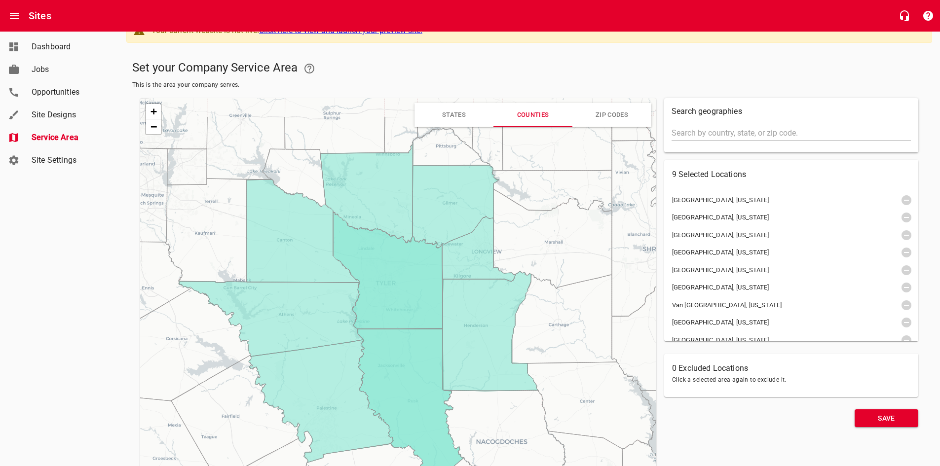
drag, startPoint x: 430, startPoint y: 213, endPoint x: 441, endPoint y: 271, distance: 59.2
click at [441, 271] on icon at bounding box center [388, 270] width 110 height 117
click at [886, 420] on span "Save" at bounding box center [887, 419] width 48 height 12
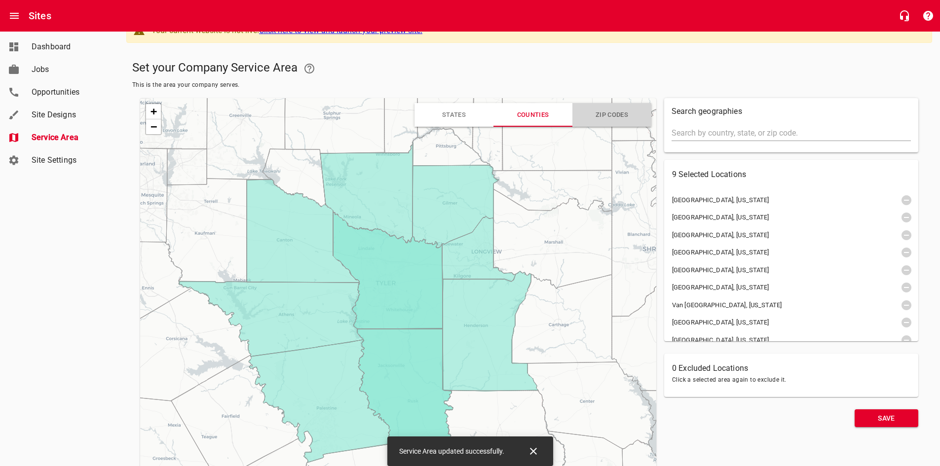
click at [620, 114] on span "ZIP Codes" at bounding box center [612, 114] width 33 height 7
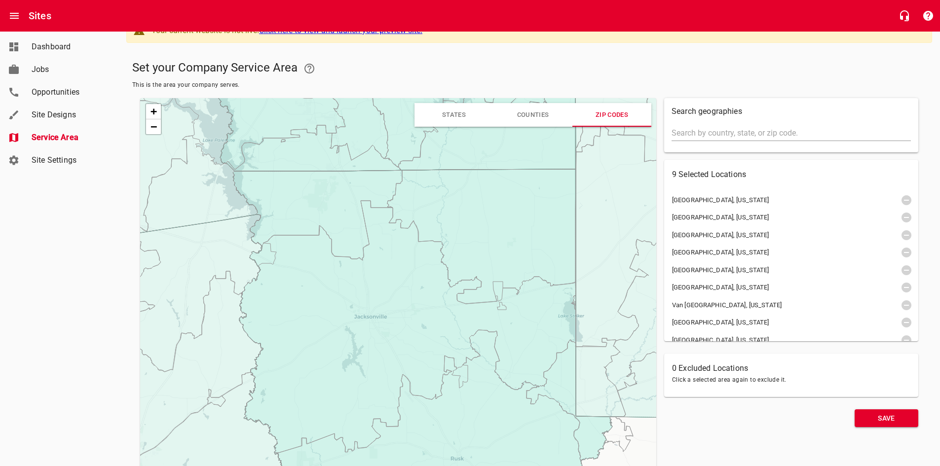
click at [553, 118] on span "Counties" at bounding box center [532, 115] width 79 height 17
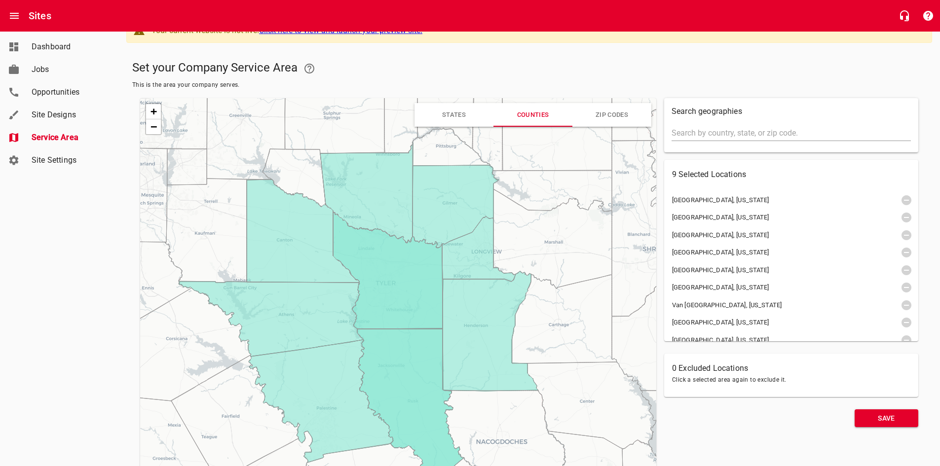
click at [36, 116] on span "Site Designs" at bounding box center [69, 115] width 75 height 12
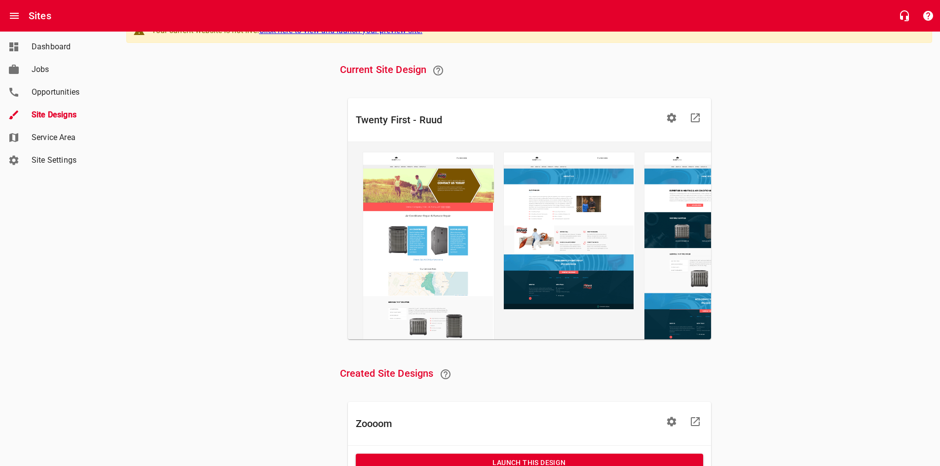
click at [39, 95] on span "Opportunities" at bounding box center [69, 92] width 75 height 12
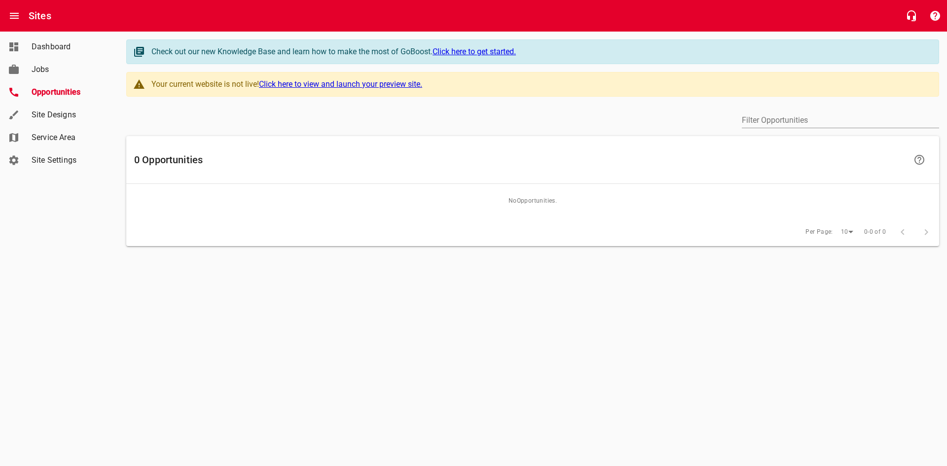
click at [77, 72] on span "Jobs" at bounding box center [69, 70] width 75 height 12
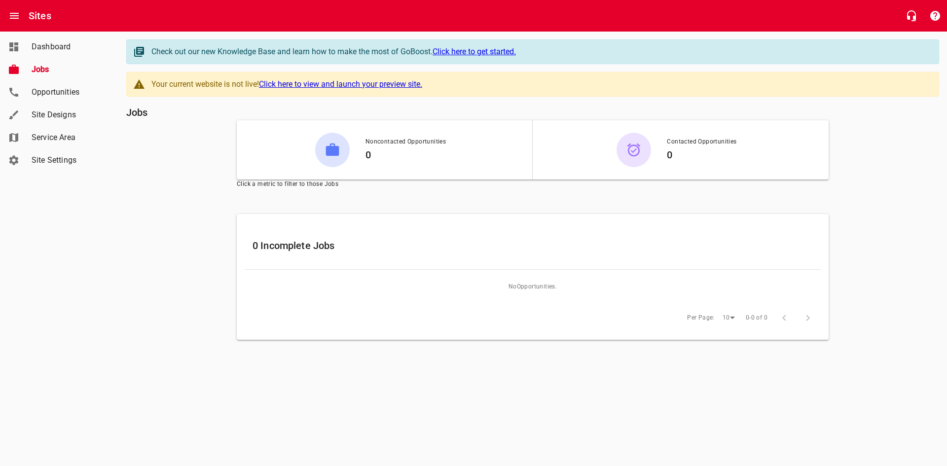
click at [398, 85] on link "Click here to view and launch your preview site." at bounding box center [340, 83] width 163 height 9
click at [42, 42] on span "Dashboard" at bounding box center [69, 47] width 75 height 12
